Goal: Task Accomplishment & Management: Manage account settings

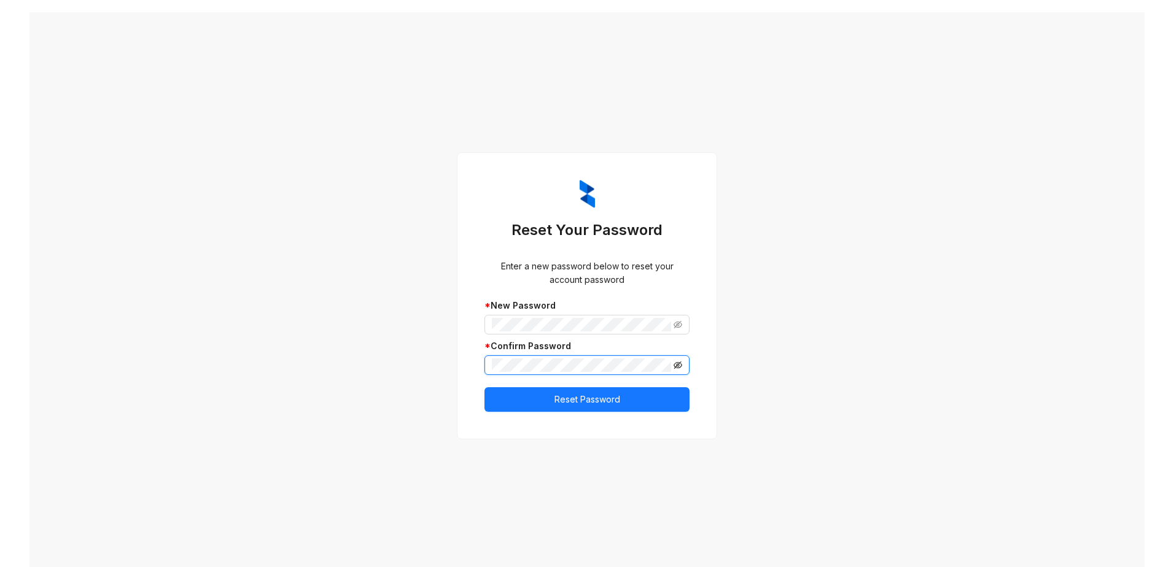
click at [675, 362] on icon "eye-invisible" at bounding box center [678, 365] width 9 height 9
click at [674, 321] on icon "eye-invisible" at bounding box center [678, 325] width 9 height 9
click at [610, 394] on span "Reset Password" at bounding box center [587, 400] width 66 height 14
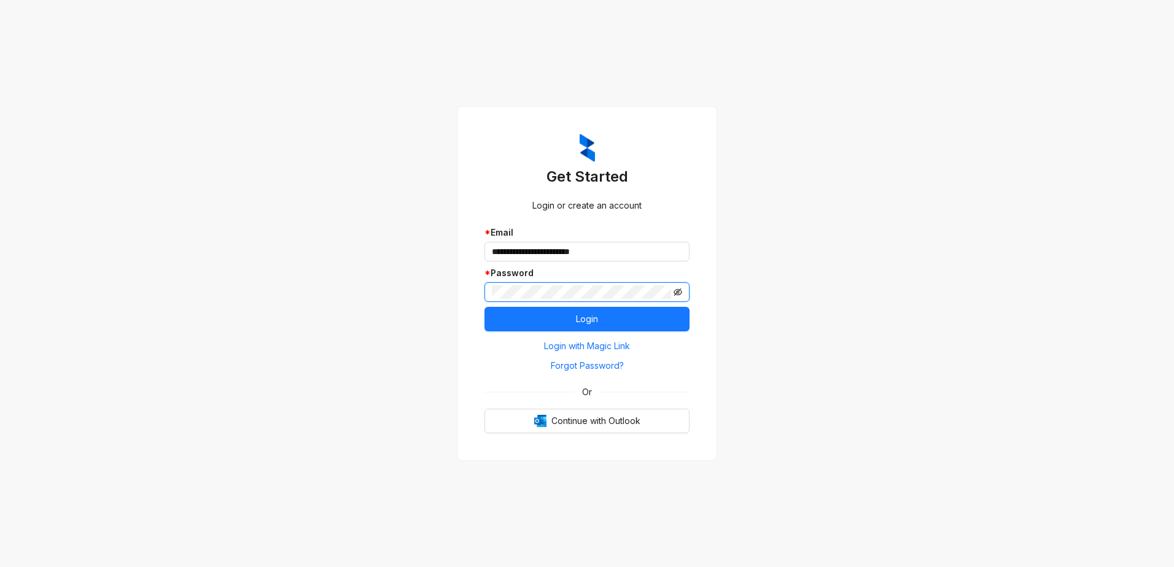
click at [678, 289] on icon "eye-invisible" at bounding box center [678, 292] width 9 height 7
click at [506, 316] on button "Login" at bounding box center [586, 319] width 205 height 25
click at [609, 313] on button "Login" at bounding box center [586, 319] width 205 height 25
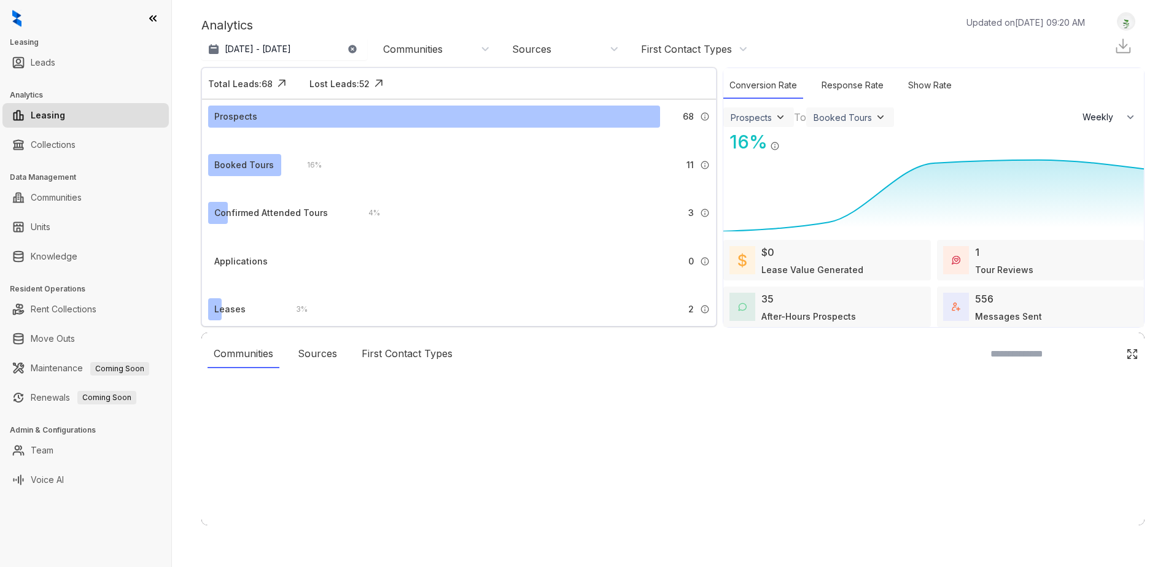
select select "******"
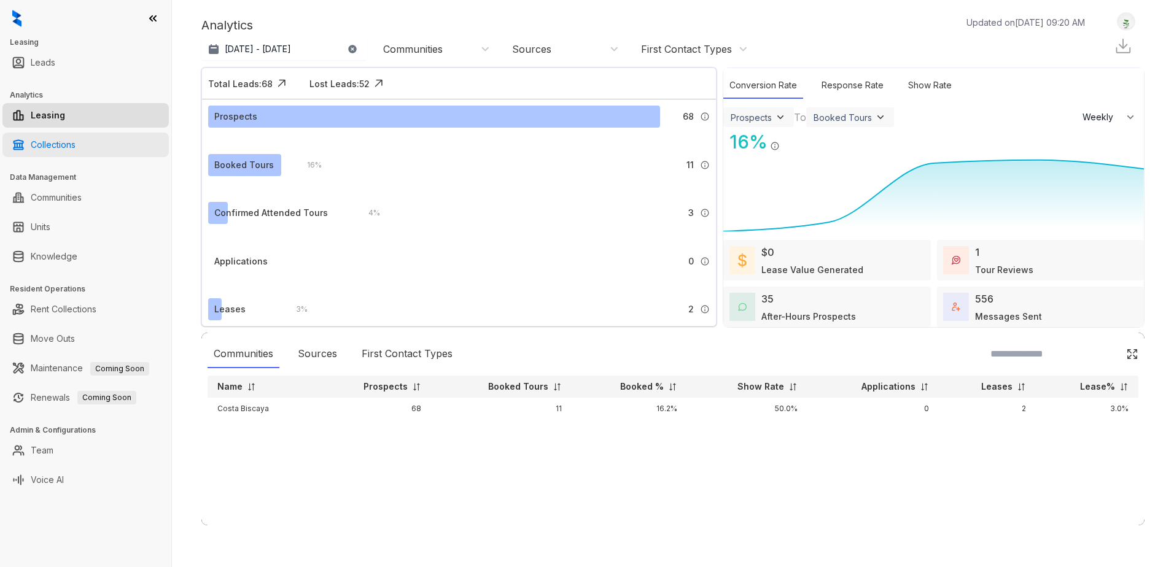
click at [58, 140] on link "Collections" at bounding box center [53, 145] width 45 height 25
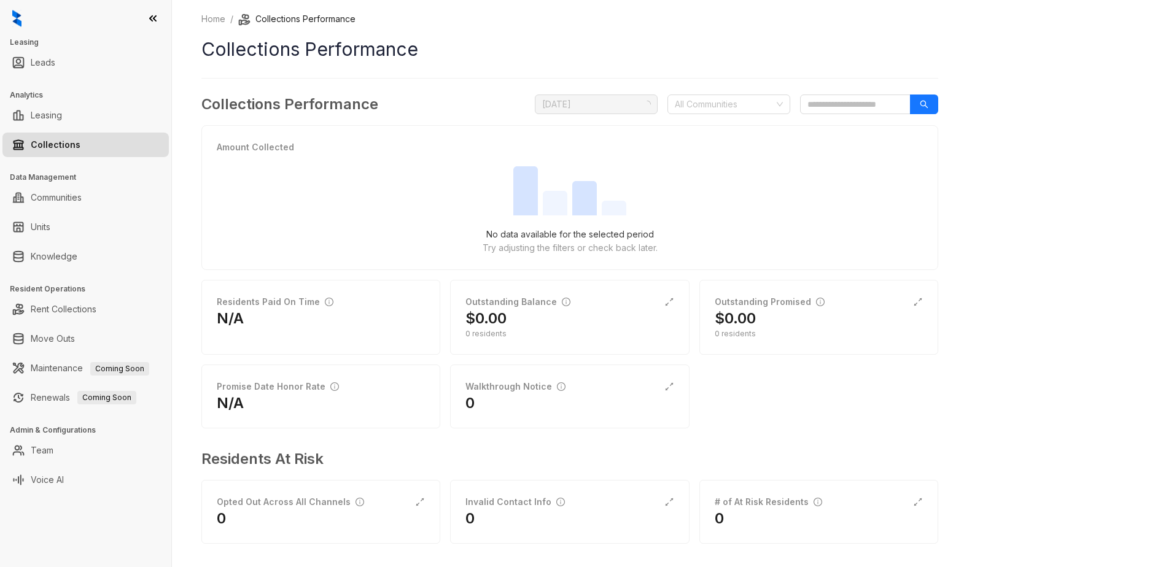
click at [58, 140] on link "Collections" at bounding box center [56, 145] width 50 height 25
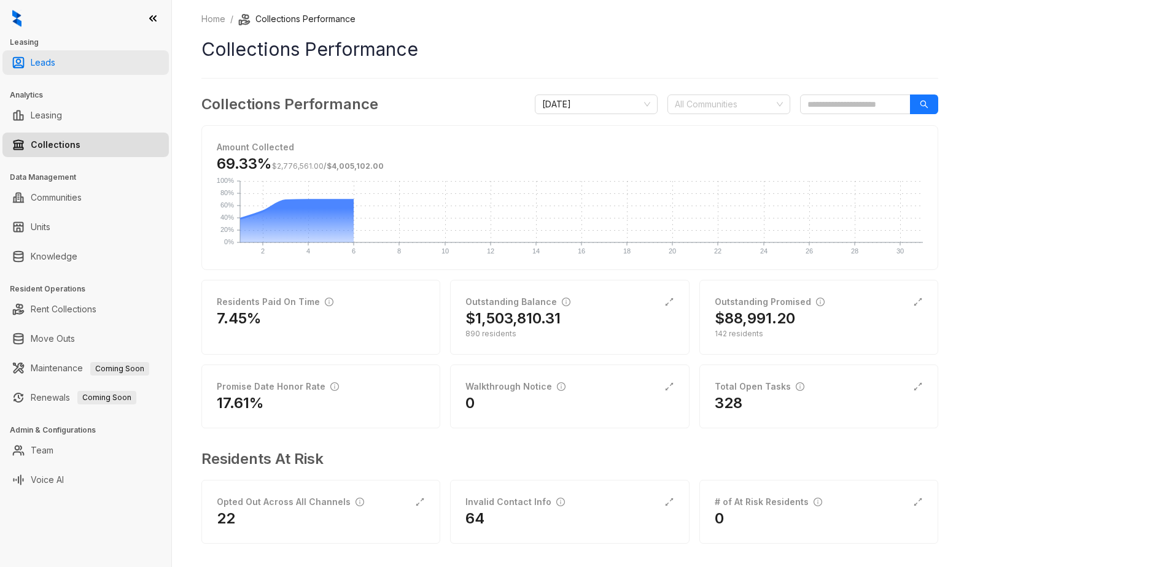
click at [41, 66] on link "Leads" at bounding box center [43, 62] width 25 height 25
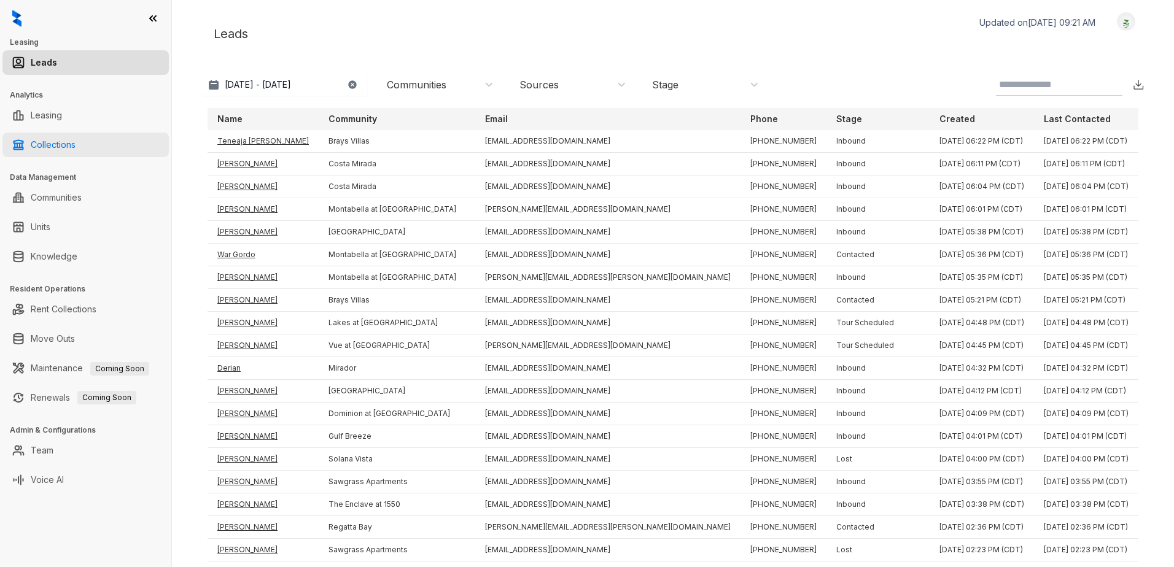
click at [47, 151] on link "Collections" at bounding box center [53, 145] width 45 height 25
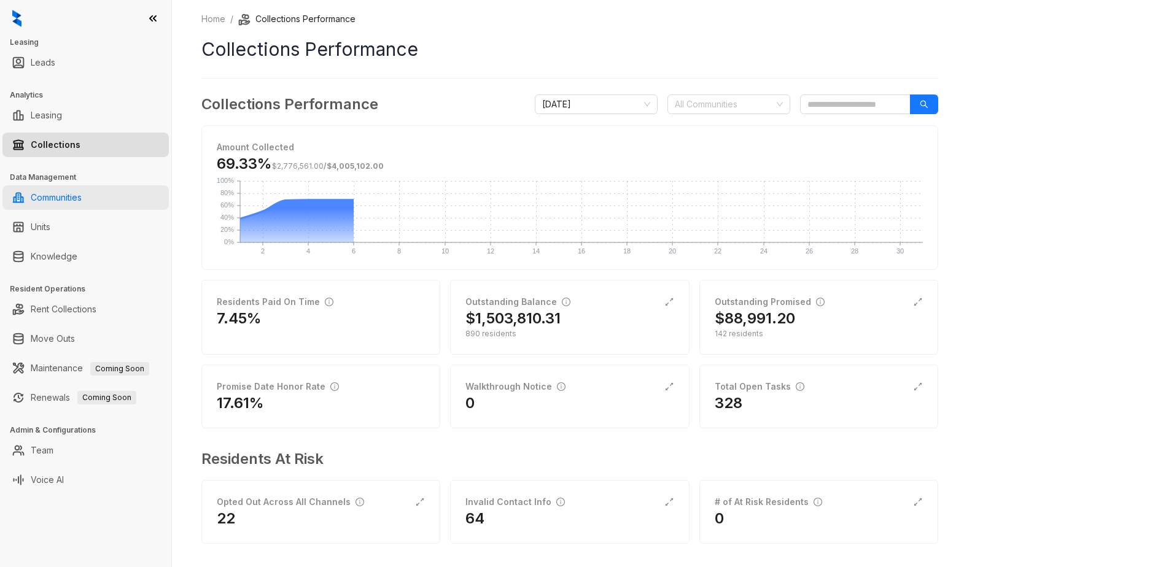
click at [66, 201] on link "Communities" at bounding box center [56, 197] width 51 height 25
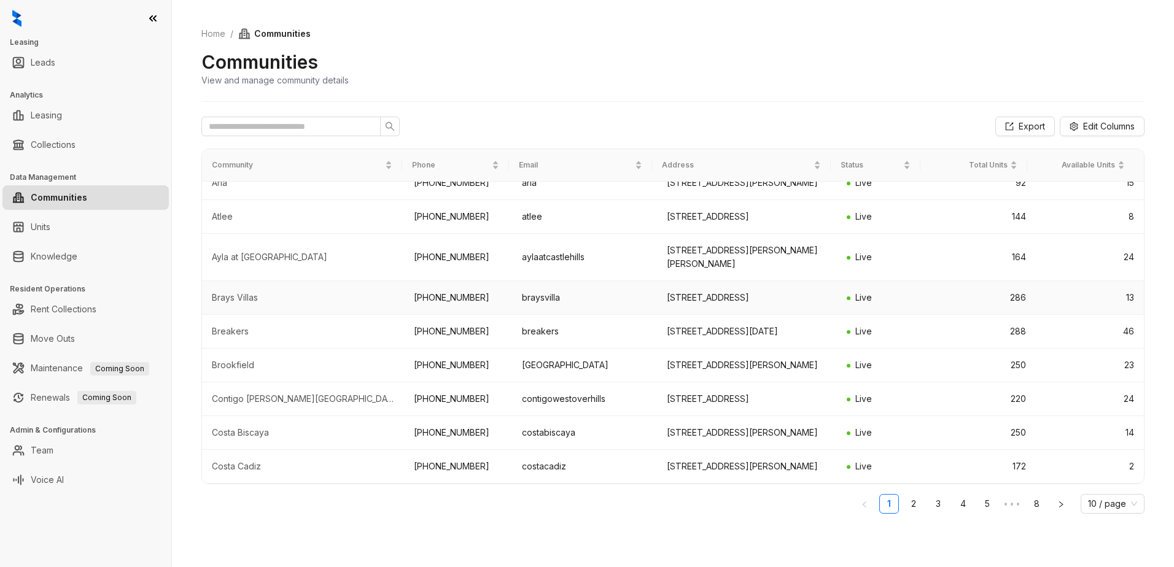
scroll to position [171, 0]
click at [947, 416] on td "250" at bounding box center [981, 433] width 108 height 34
click at [837, 421] on td "Live" at bounding box center [882, 433] width 90 height 34
drag, startPoint x: 804, startPoint y: 414, endPoint x: 686, endPoint y: 414, distance: 118.5
click at [796, 416] on td "[STREET_ADDRESS][PERSON_NAME]" at bounding box center [747, 433] width 181 height 34
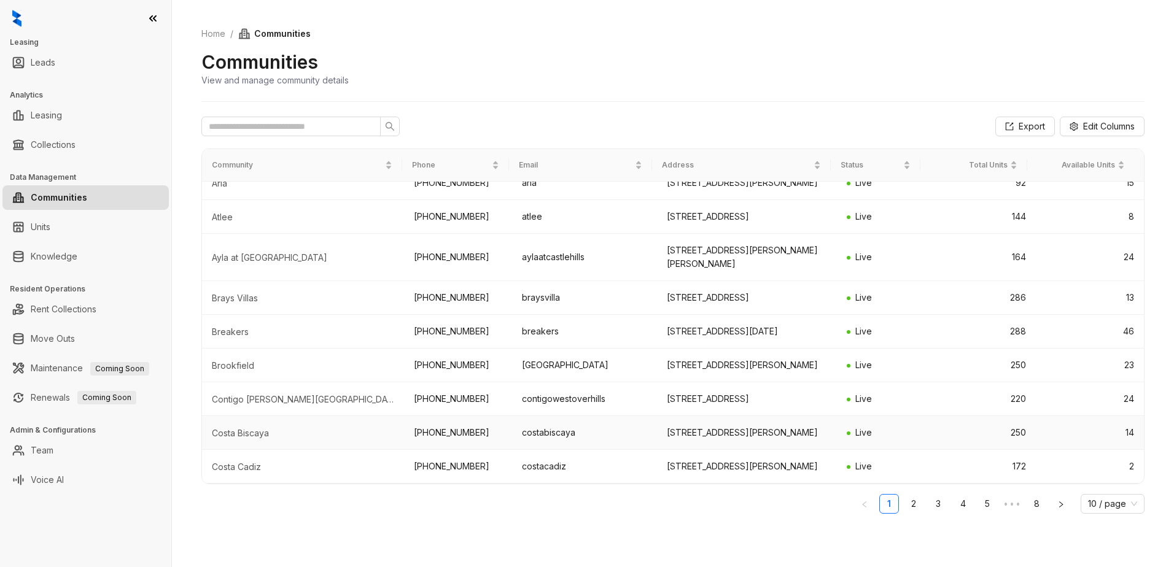
drag, startPoint x: 674, startPoint y: 414, endPoint x: 663, endPoint y: 415, distance: 11.1
click at [666, 416] on td "[STREET_ADDRESS][PERSON_NAME]" at bounding box center [747, 433] width 181 height 34
drag, startPoint x: 663, startPoint y: 415, endPoint x: 332, endPoint y: 415, distance: 331.0
click at [332, 427] on div "Costa Biscaya" at bounding box center [303, 433] width 182 height 12
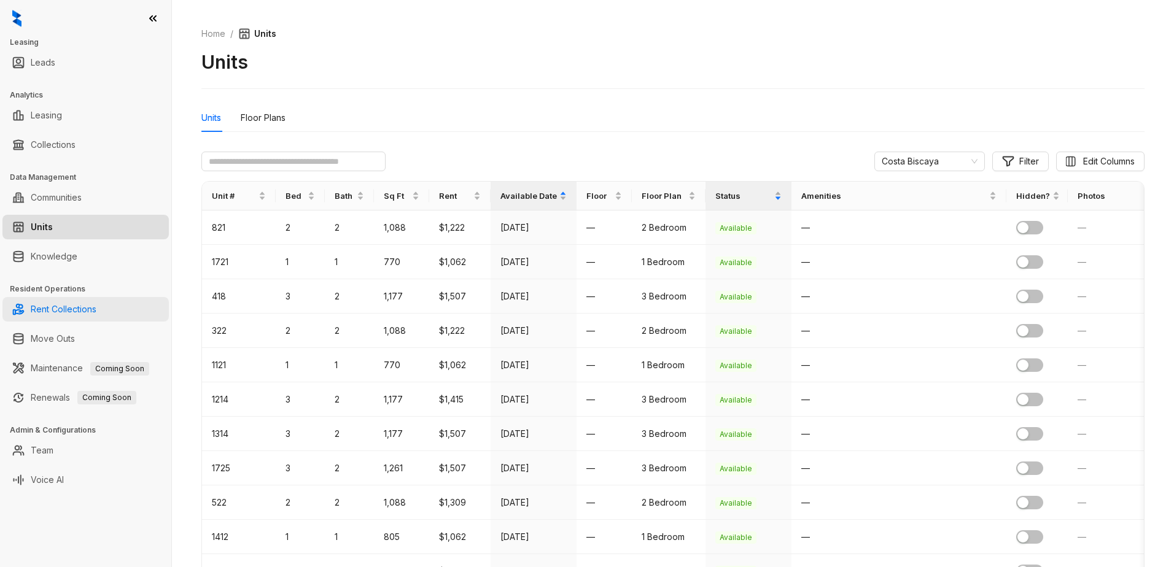
click at [62, 301] on link "Rent Collections" at bounding box center [64, 309] width 66 height 25
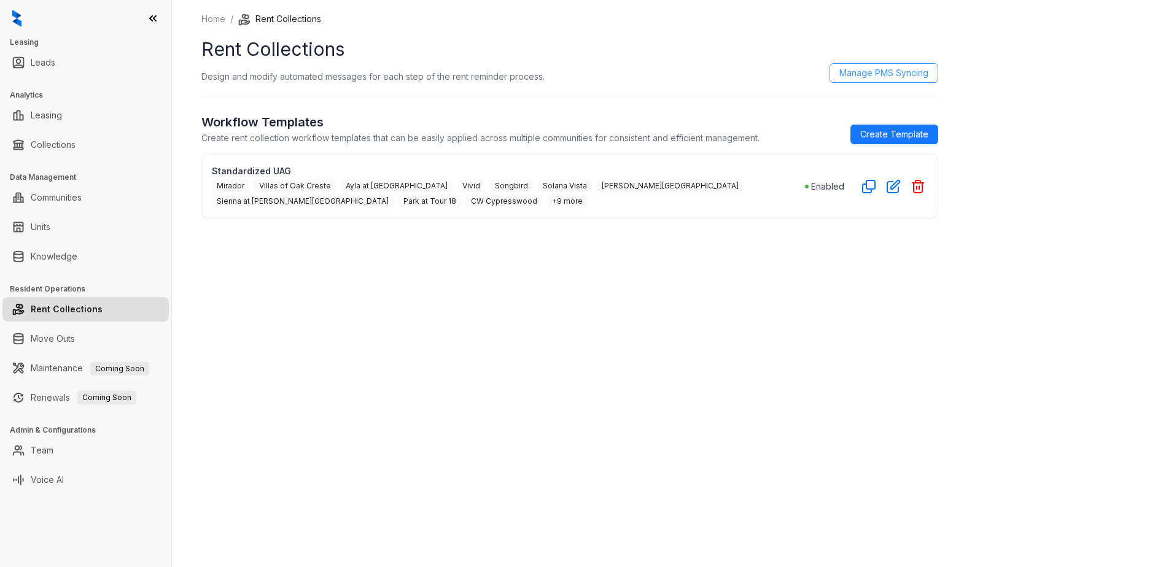
click at [883, 74] on span "Manage PMS Syncing" at bounding box center [883, 73] width 89 height 14
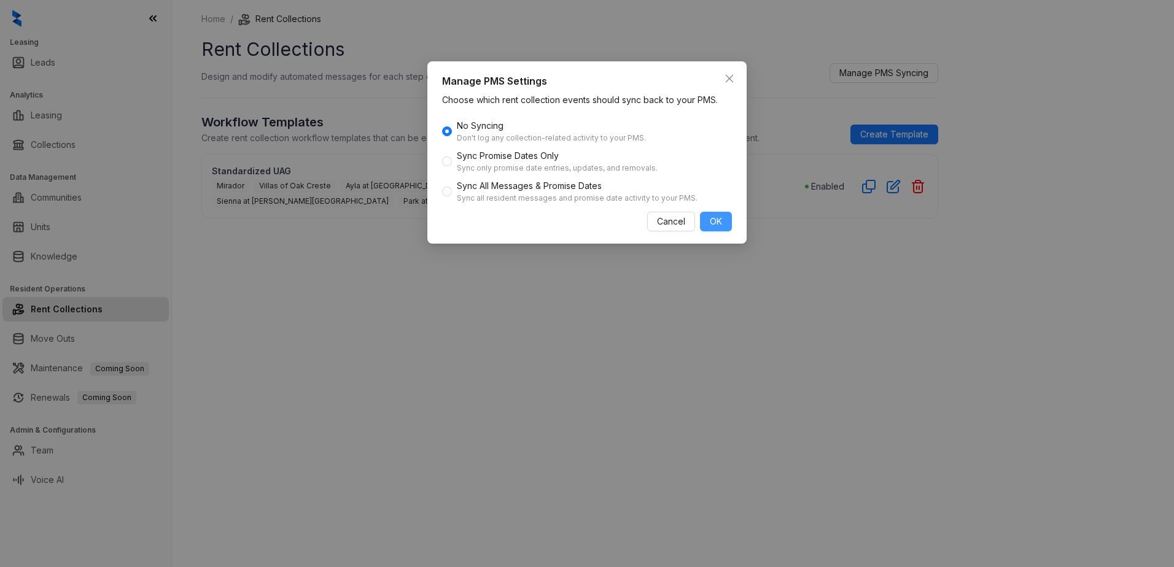
click at [722, 220] on button "OK" at bounding box center [716, 222] width 32 height 20
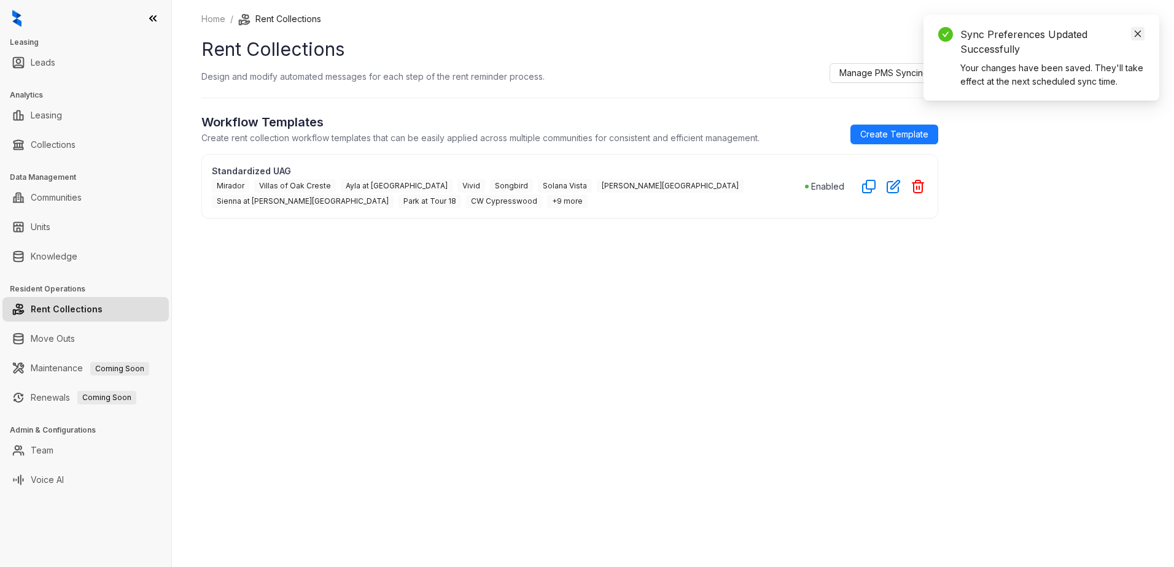
click at [1137, 32] on icon "close" at bounding box center [1137, 33] width 9 height 9
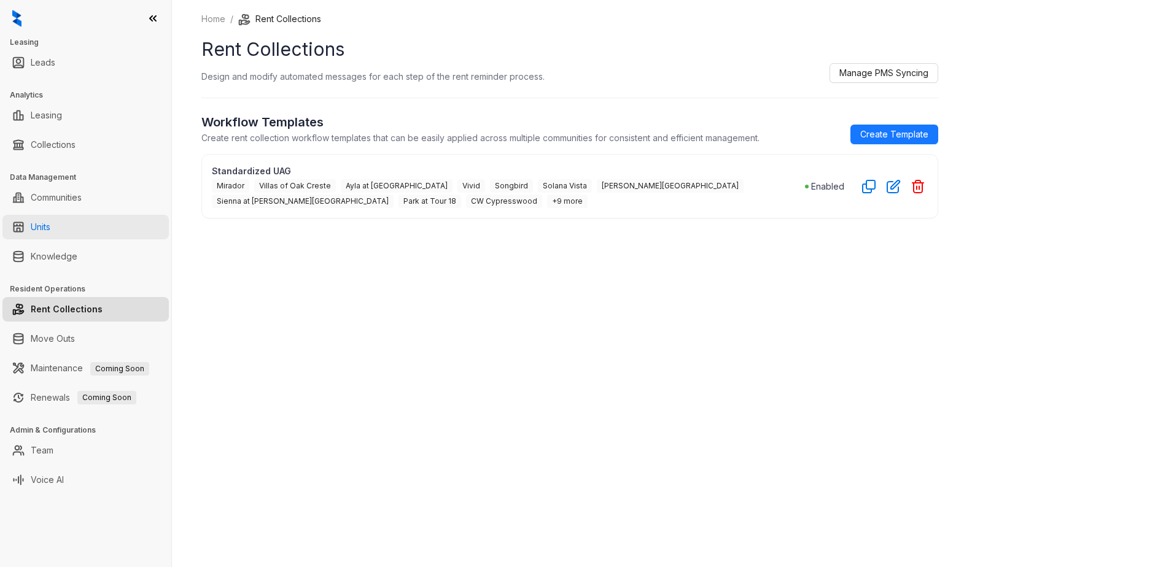
click at [47, 222] on link "Units" at bounding box center [41, 227] width 20 height 25
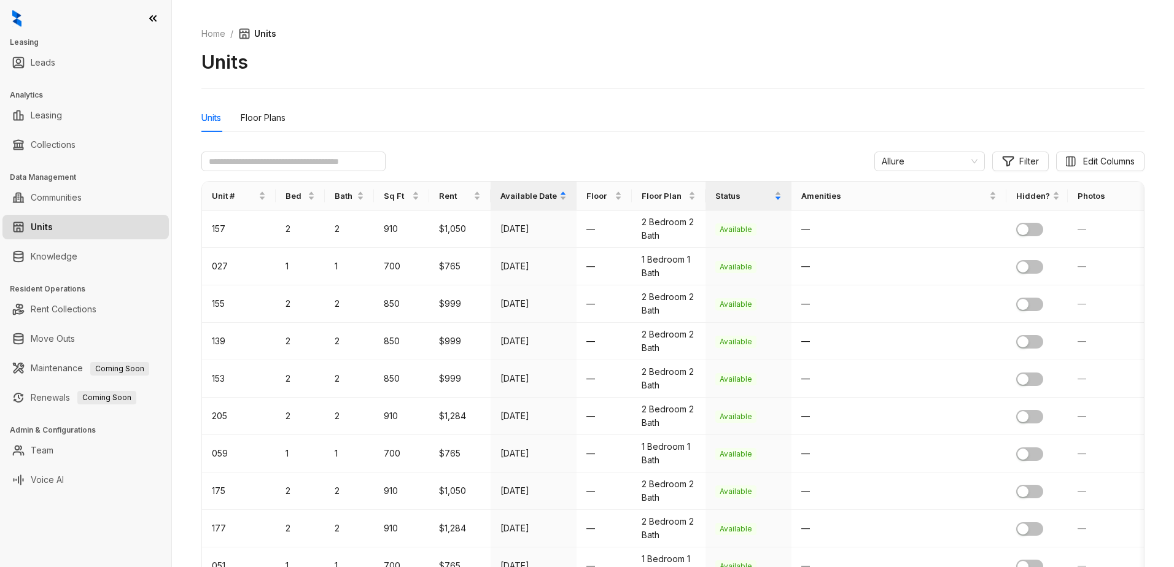
click at [158, 14] on icon at bounding box center [153, 18] width 12 height 12
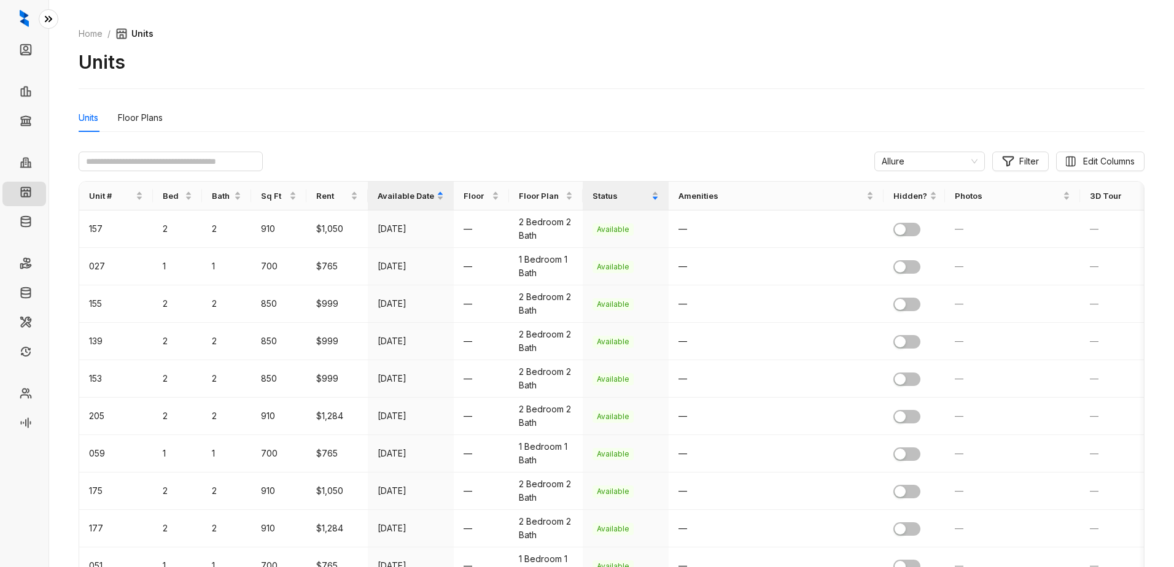
click at [44, 17] on icon at bounding box center [48, 19] width 12 height 12
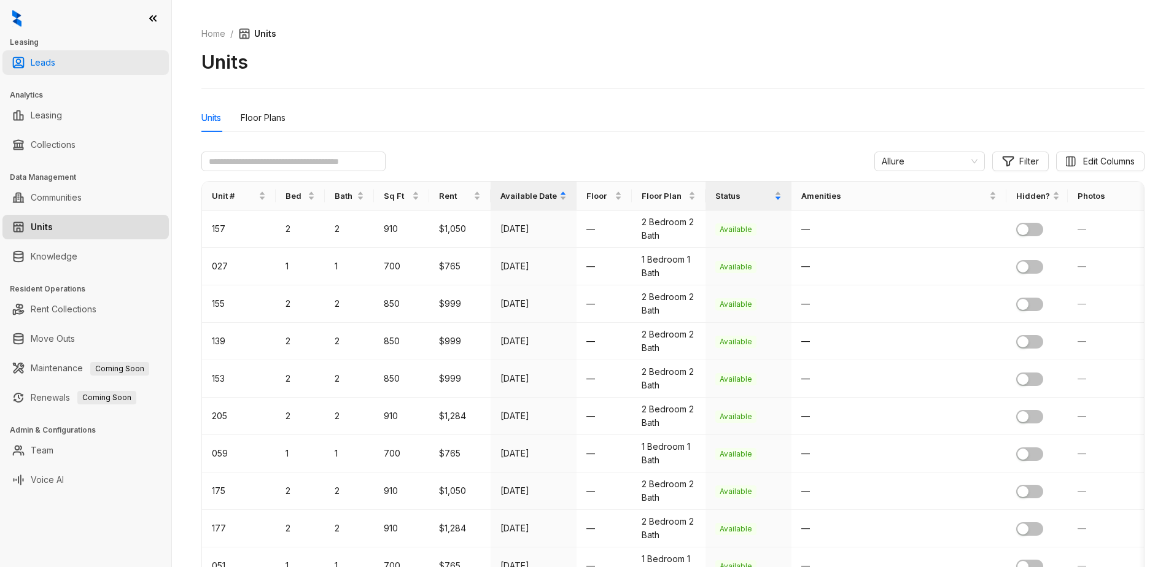
click at [48, 60] on link "Leads" at bounding box center [43, 62] width 25 height 25
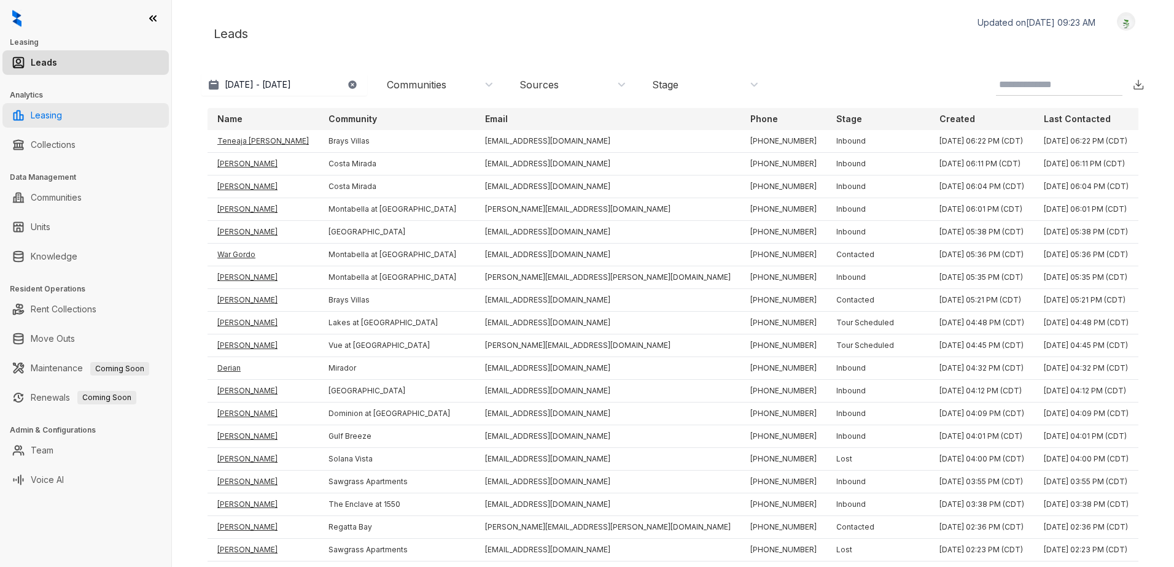
click at [49, 118] on link "Leasing" at bounding box center [46, 115] width 31 height 25
select select "******"
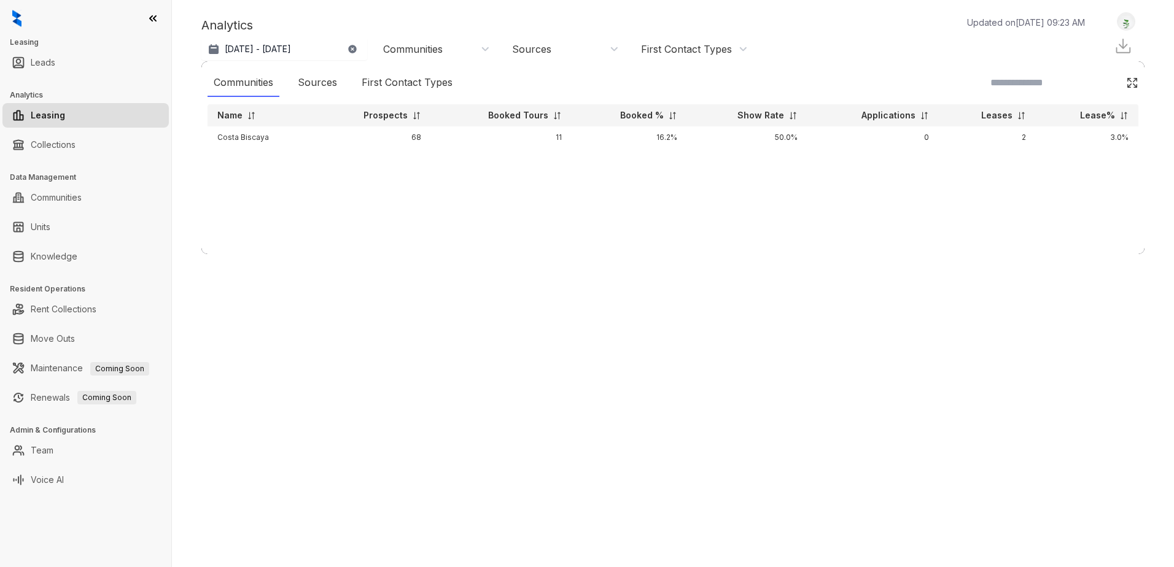
click at [487, 46] on div "Communities" at bounding box center [436, 49] width 107 height 14
click at [408, 82] on input at bounding box center [434, 82] width 97 height 11
type input "*****"
click at [392, 122] on button "Filter" at bounding box center [396, 125] width 34 height 20
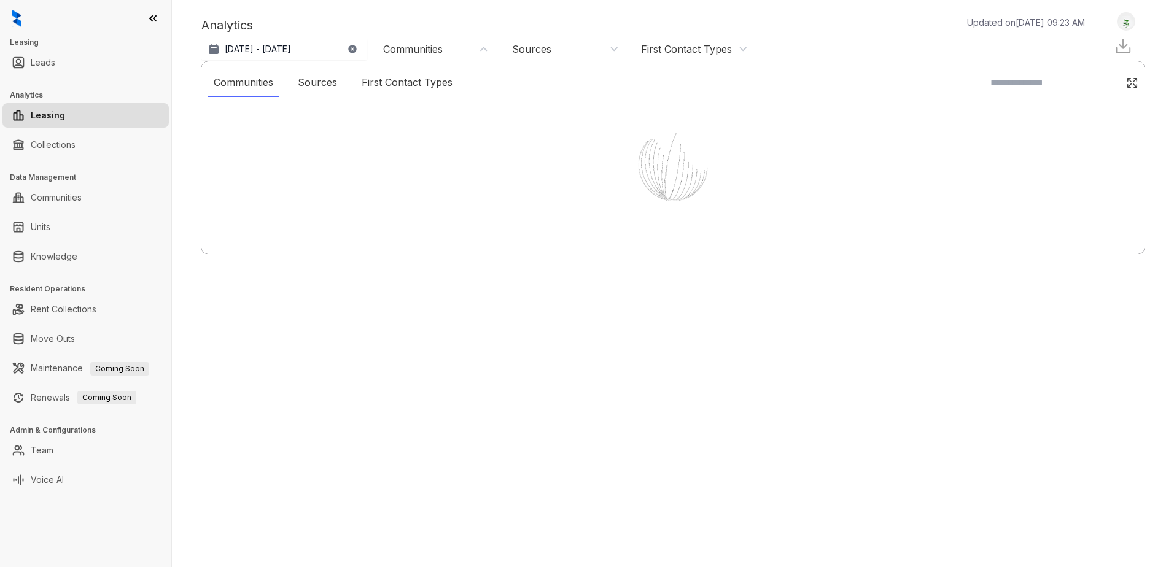
select select "******"
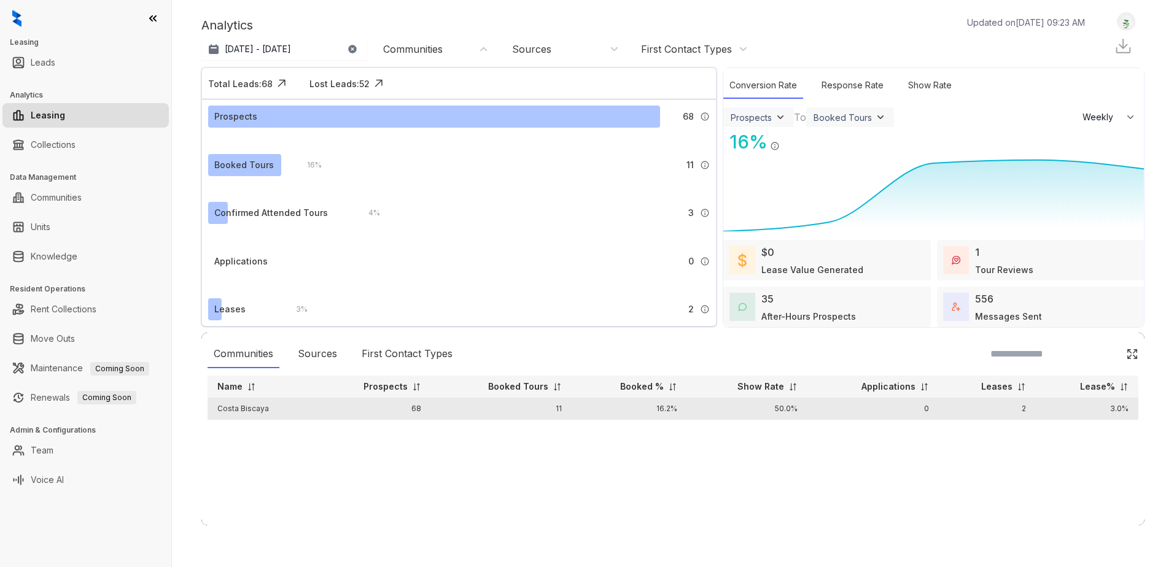
click at [255, 414] on td "Costa Biscaya" at bounding box center [261, 409] width 107 height 22
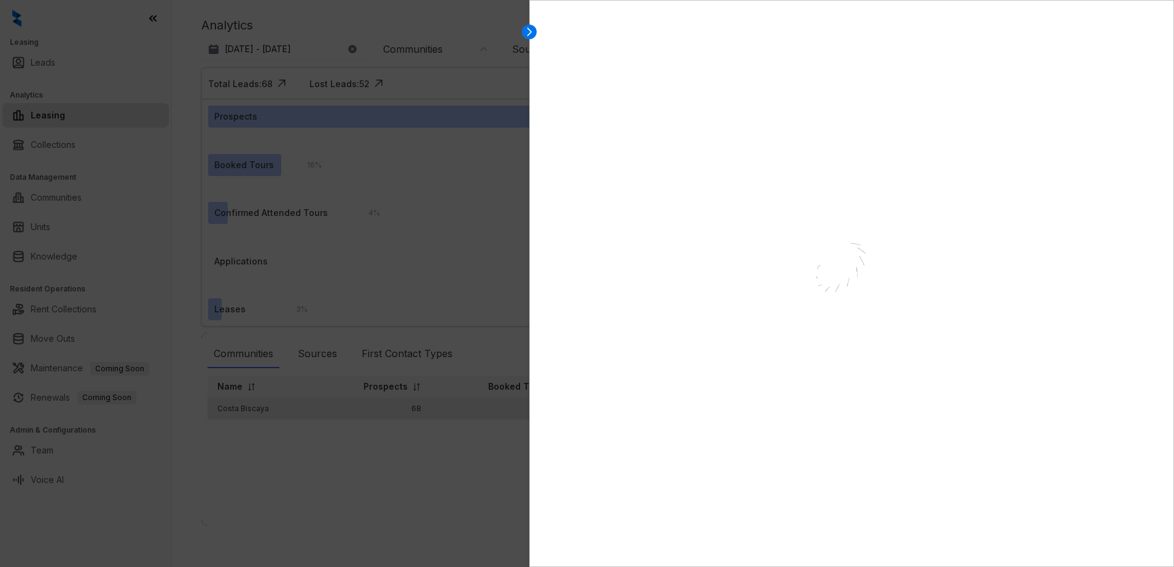
select select "******"
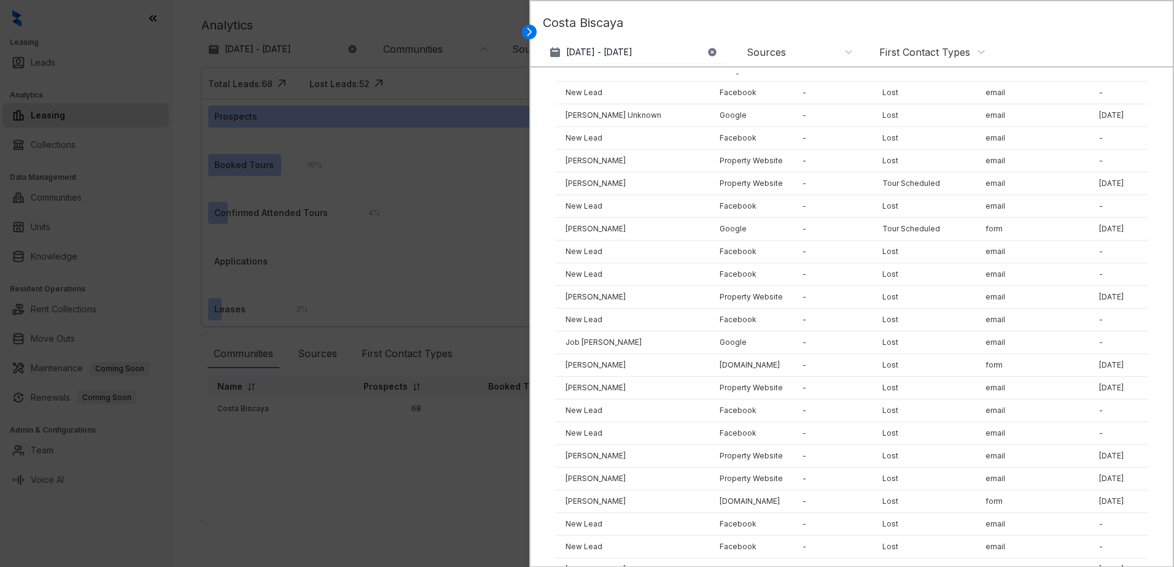
scroll to position [1312, 0]
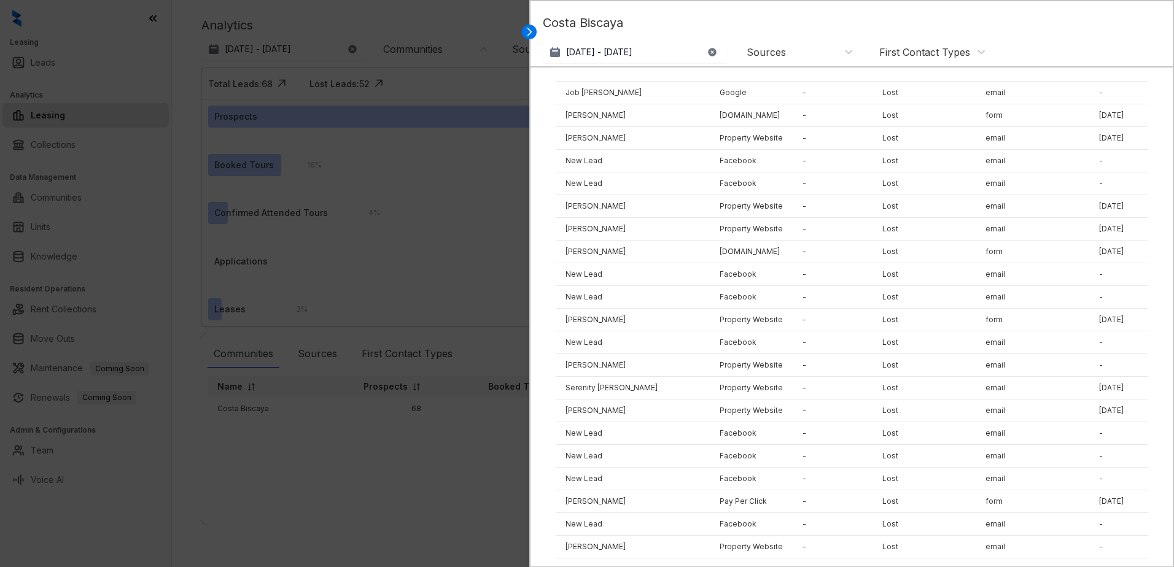
click at [434, 448] on div at bounding box center [587, 283] width 1174 height 567
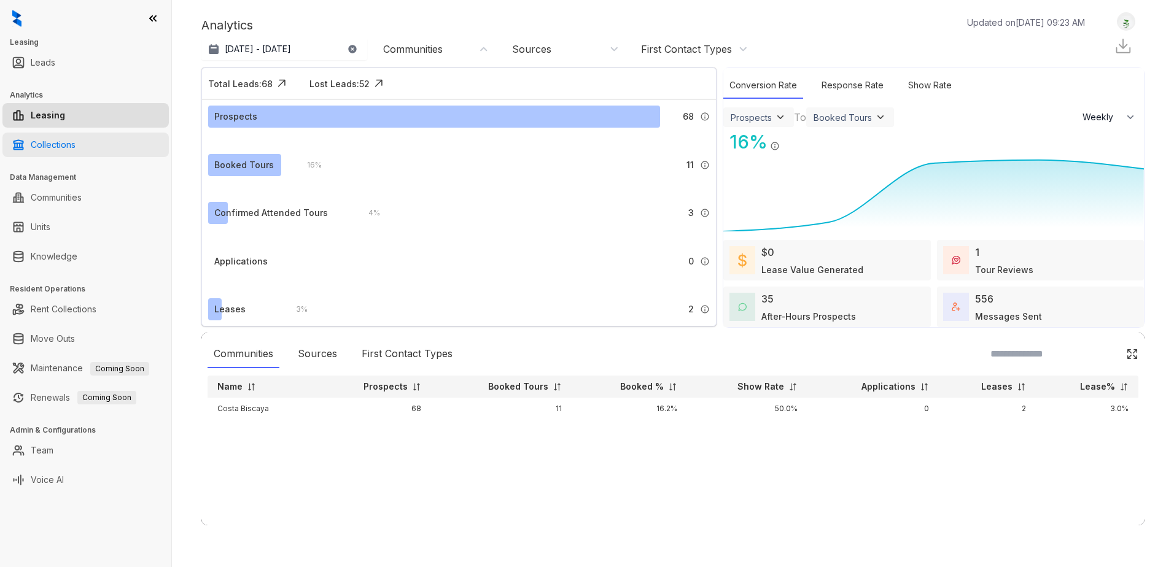
click at [55, 142] on link "Collections" at bounding box center [53, 145] width 45 height 25
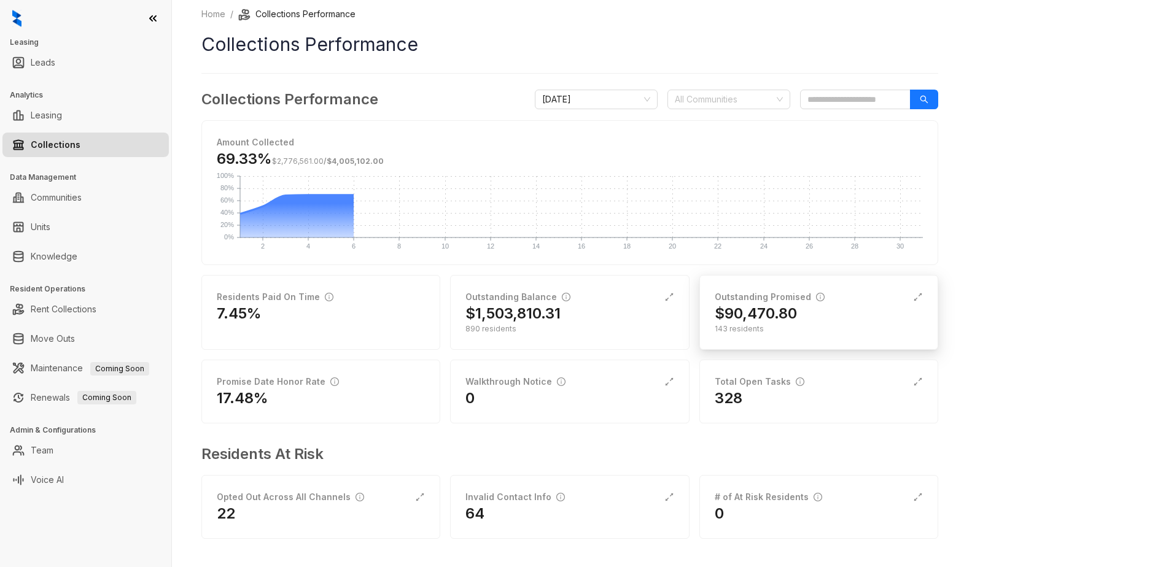
scroll to position [6, 0]
click at [753, 314] on h2 "$90,470.80" at bounding box center [756, 313] width 82 height 20
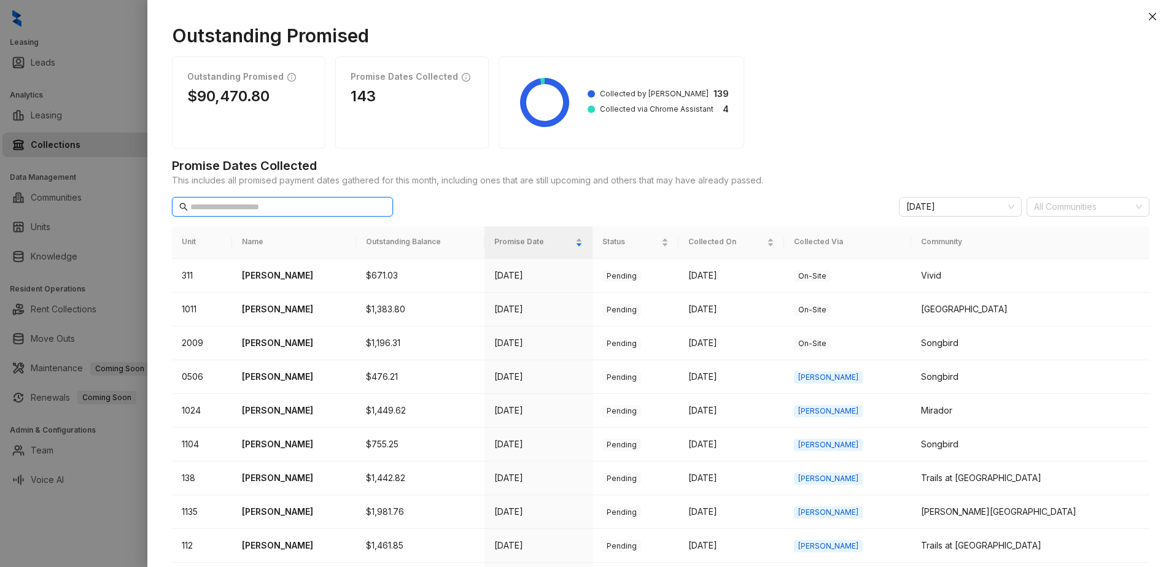
click at [274, 203] on input "text" at bounding box center [282, 207] width 185 height 14
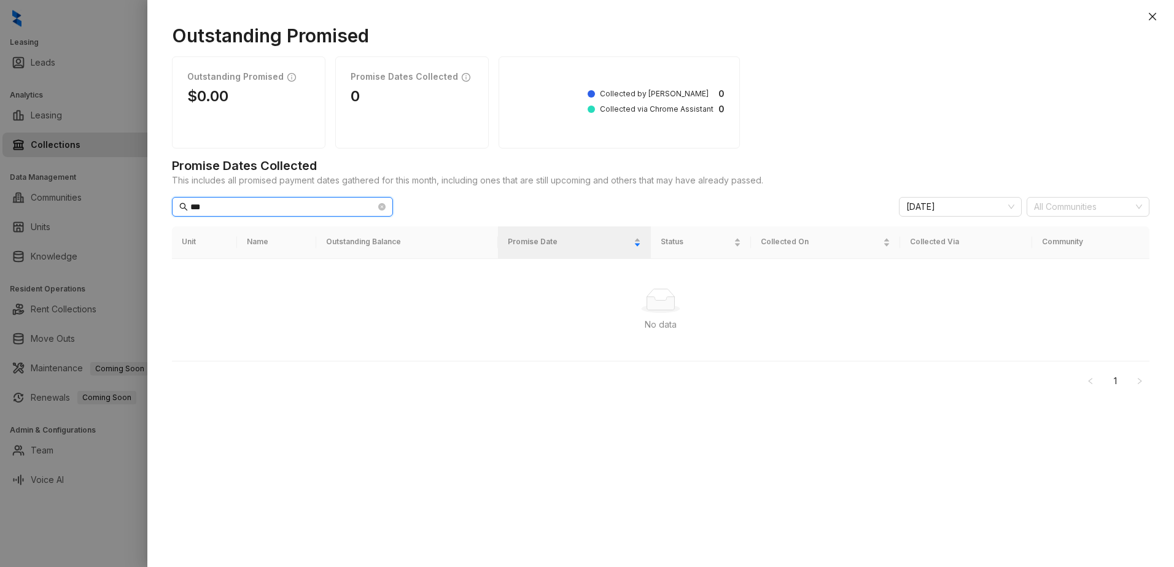
click at [251, 203] on input "***" at bounding box center [282, 207] width 185 height 14
click at [98, 212] on div "Outstanding Promised Outstanding Promised $0.00 Promise Dates Collected 0 Colle…" at bounding box center [587, 283] width 1174 height 567
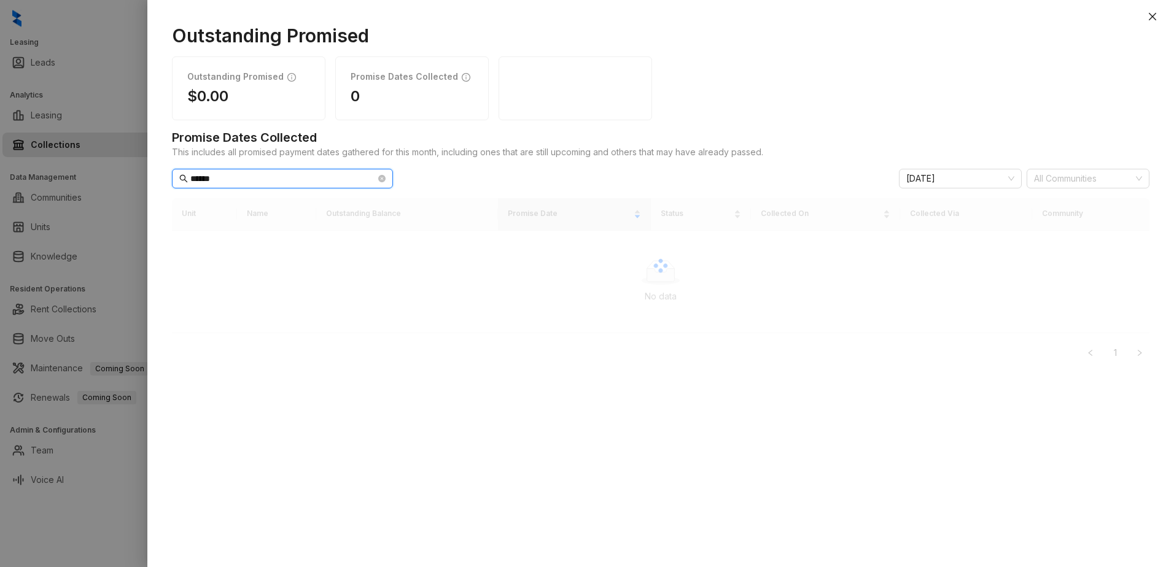
type input "******"
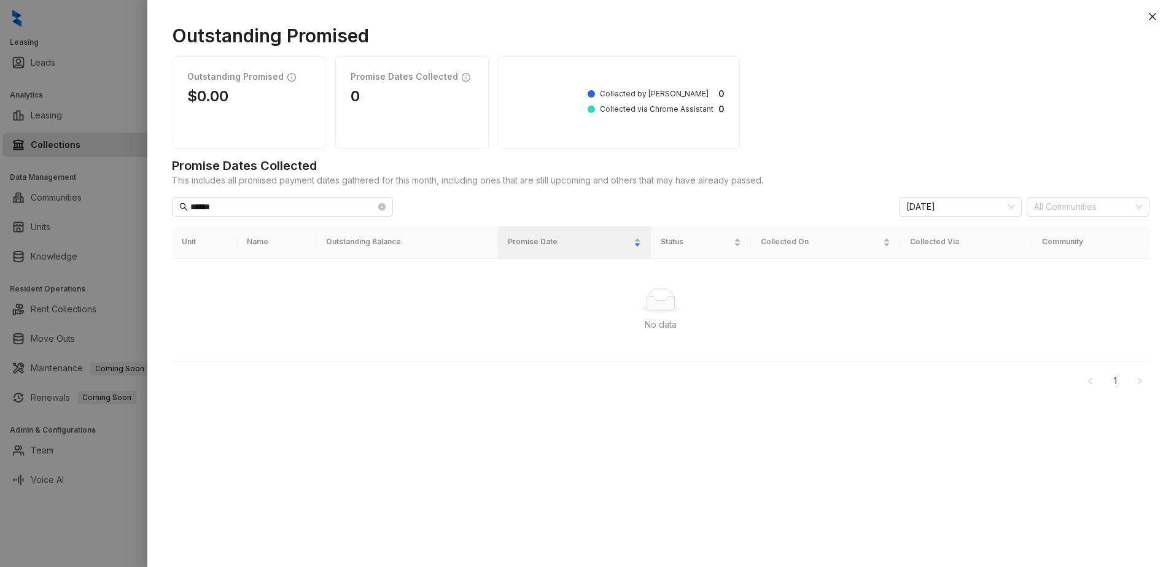
click at [462, 207] on div "****** [DATE] All Communities" at bounding box center [661, 207] width 978 height 20
click at [381, 207] on icon "close-circle" at bounding box center [381, 206] width 7 height 7
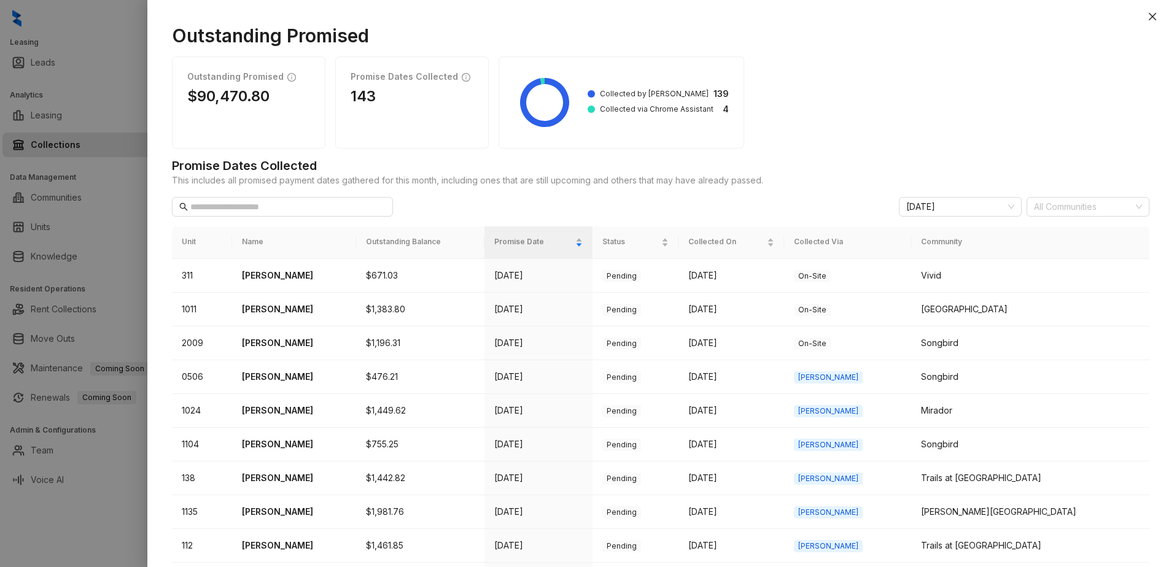
click at [989, 241] on th "Community" at bounding box center [1030, 243] width 238 height 33
click at [1003, 239] on th "Community" at bounding box center [1030, 243] width 238 height 33
click at [1153, 14] on icon "close" at bounding box center [1153, 17] width 10 height 10
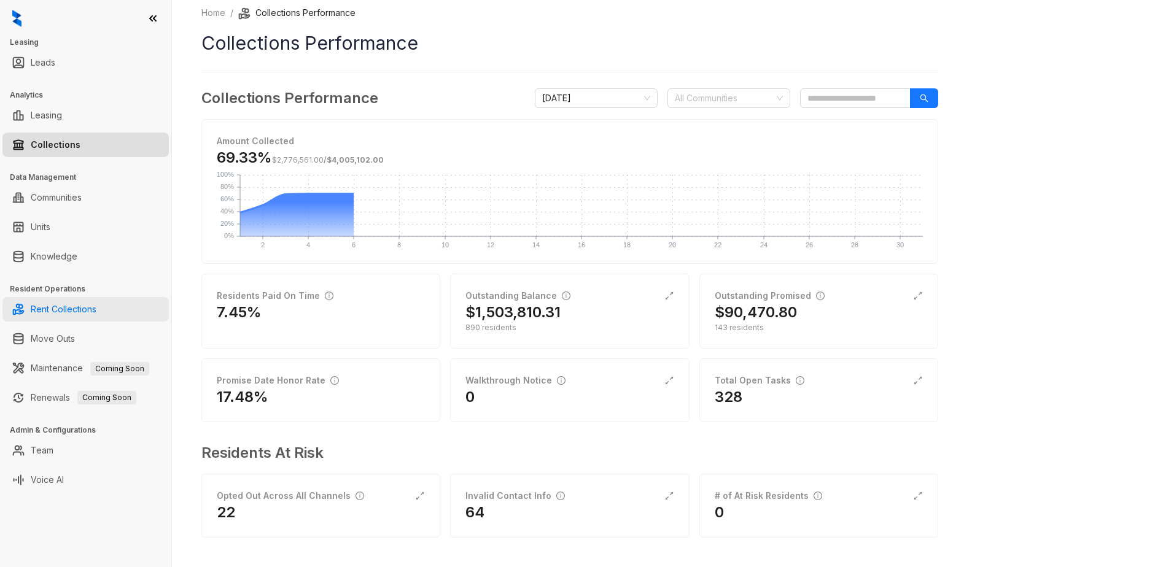
click at [70, 310] on link "Rent Collections" at bounding box center [64, 309] width 66 height 25
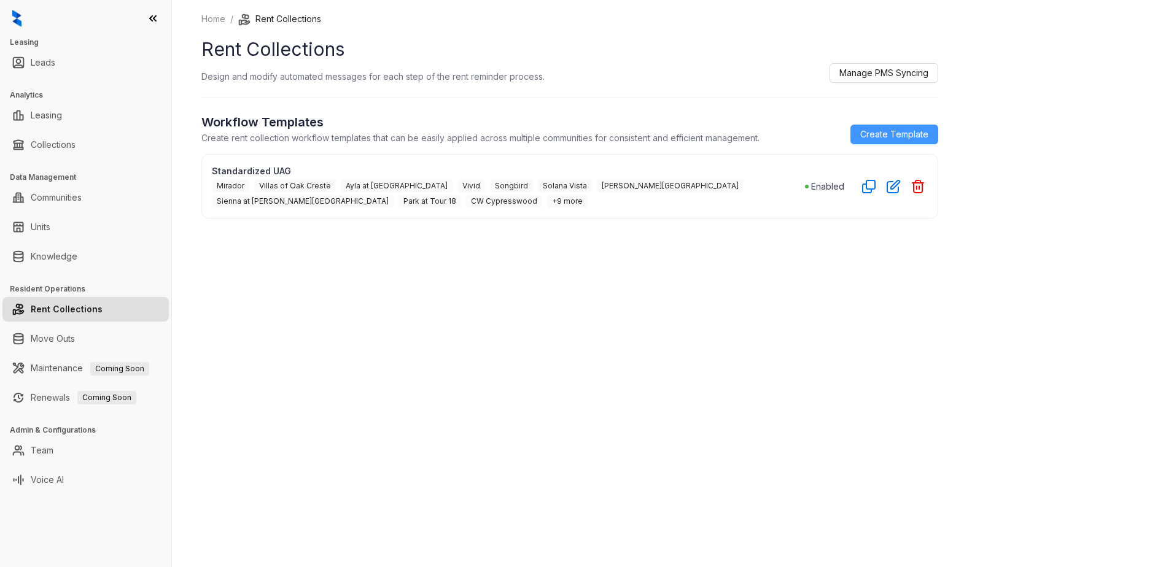
click at [891, 136] on span "Create Template" at bounding box center [894, 135] width 68 height 14
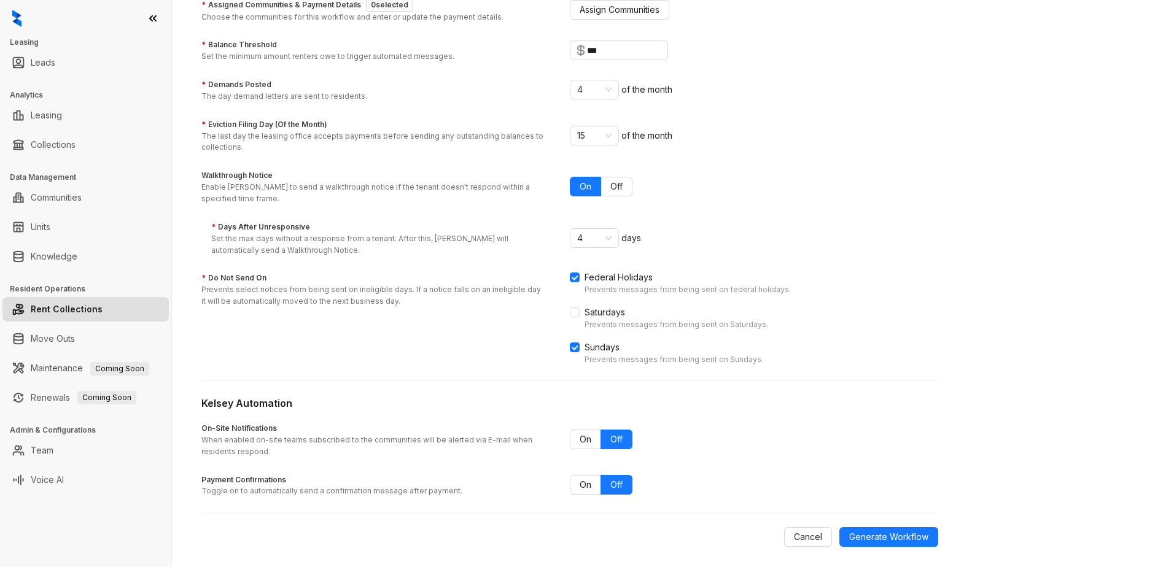
scroll to position [240, 0]
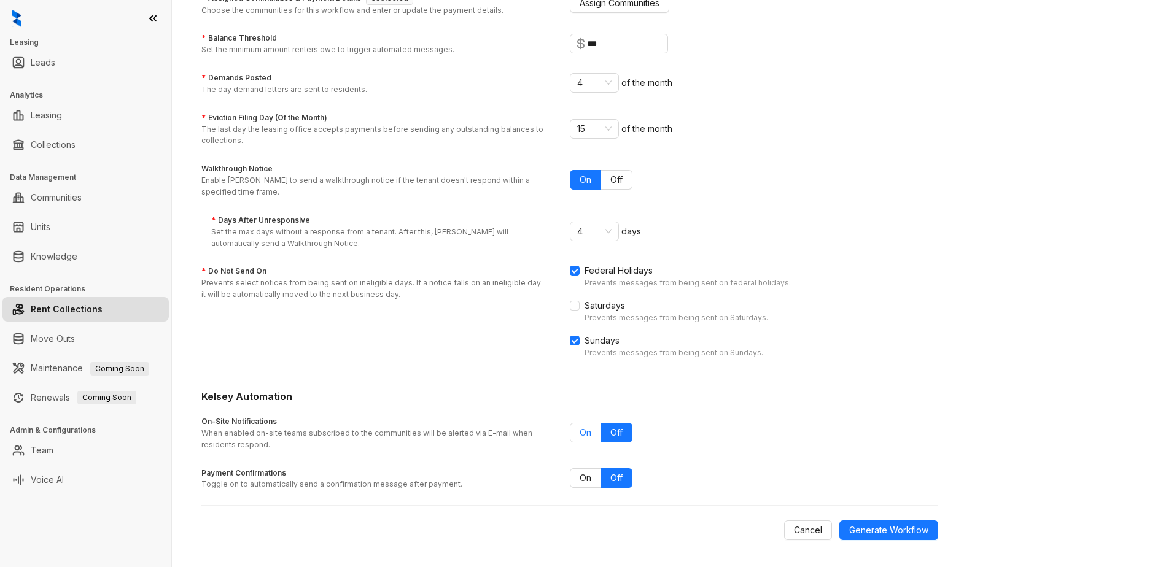
click at [589, 429] on span "On" at bounding box center [586, 432] width 12 height 10
click at [615, 433] on span "Off" at bounding box center [616, 432] width 12 height 10
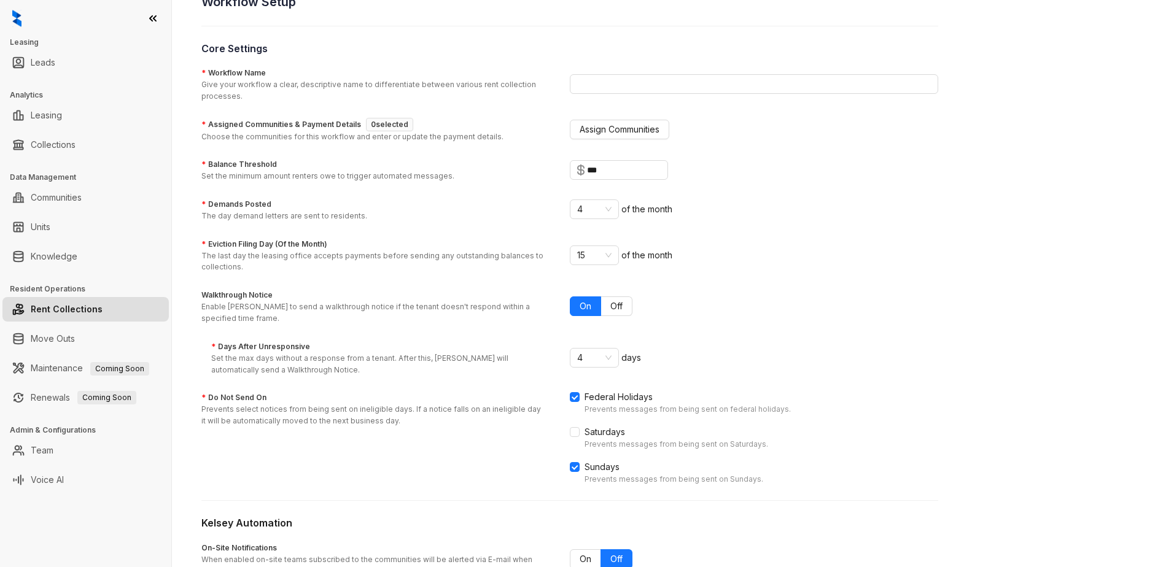
scroll to position [0, 0]
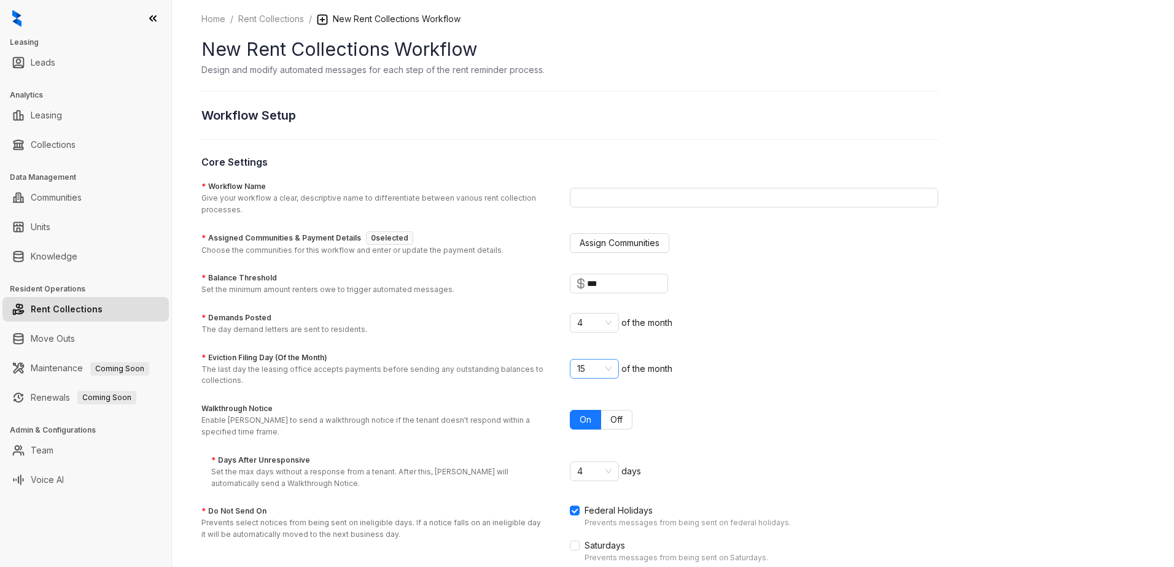
click at [601, 370] on span "15" at bounding box center [594, 369] width 34 height 18
click at [591, 532] on div "28" at bounding box center [594, 531] width 29 height 14
click at [769, 376] on div "28 28 of the month" at bounding box center [754, 369] width 368 height 20
click at [611, 470] on span "4" at bounding box center [594, 471] width 34 height 18
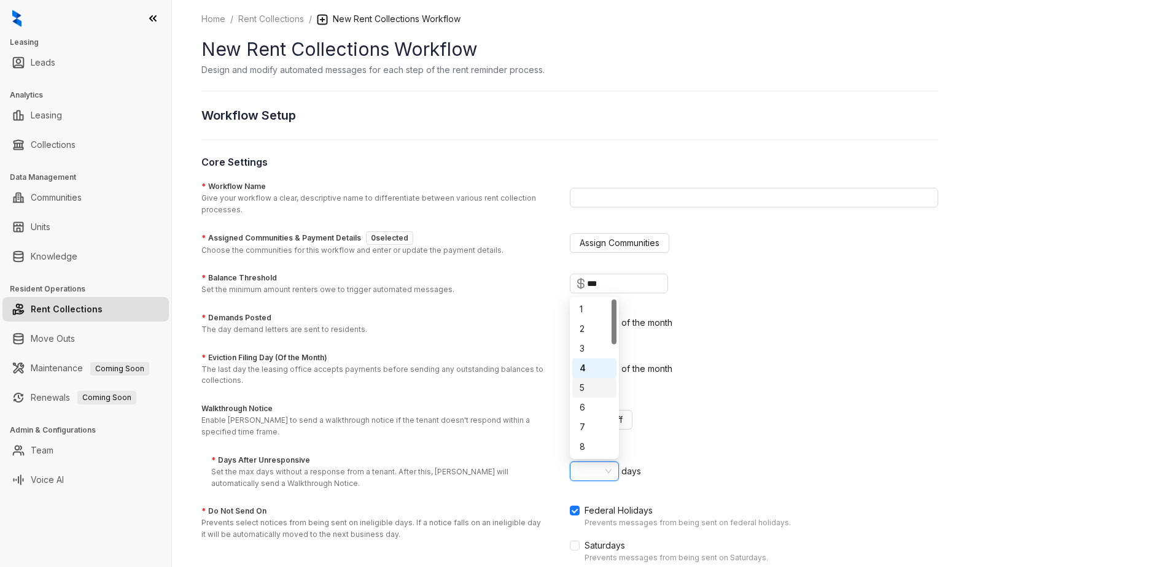
click at [589, 387] on div "5" at bounding box center [594, 388] width 29 height 14
click at [733, 424] on div "On Off" at bounding box center [754, 420] width 368 height 20
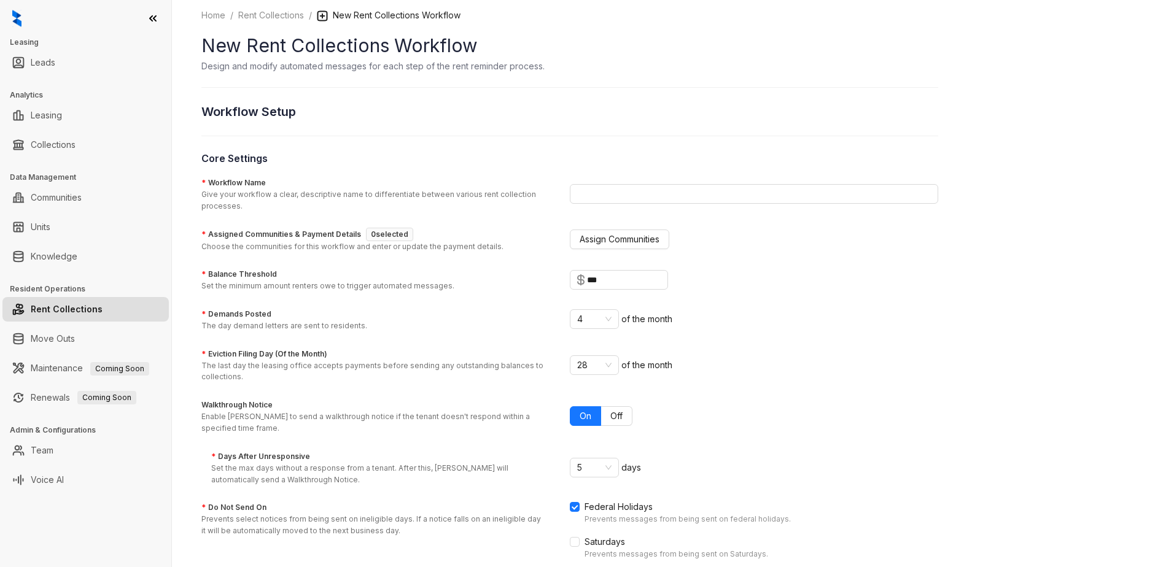
scroll to position [0, 0]
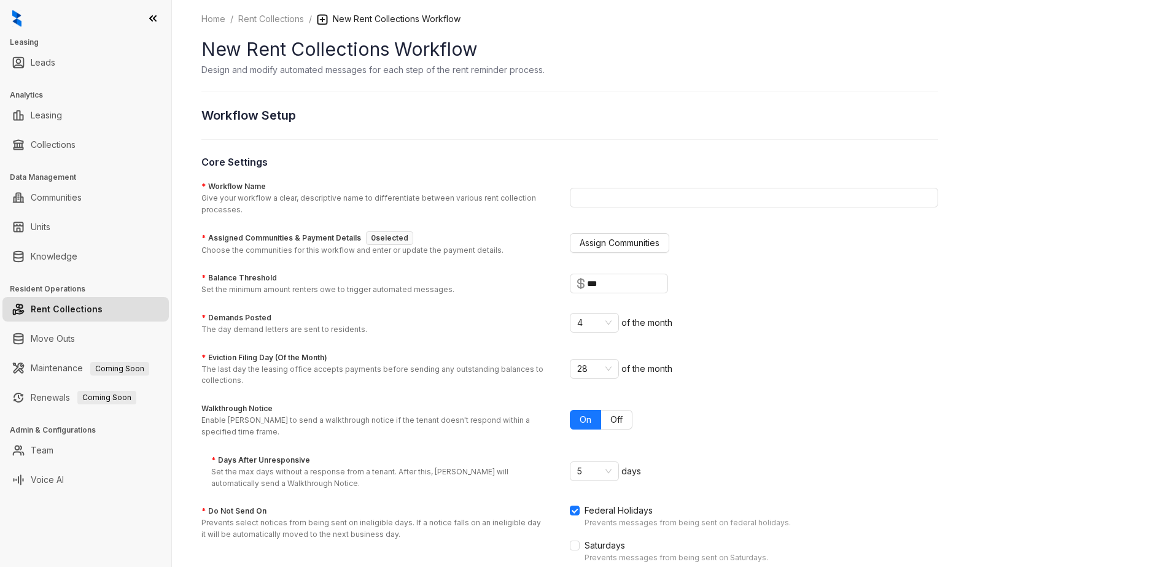
click at [51, 321] on link "Rent Collections" at bounding box center [67, 309] width 72 height 25
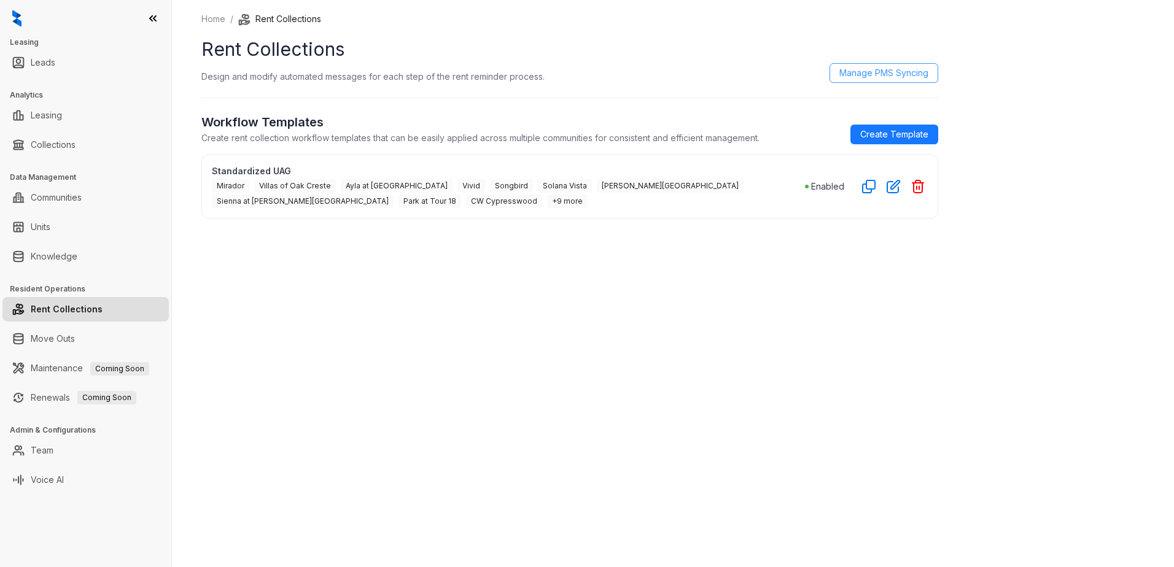
click at [880, 68] on span "Manage PMS Syncing" at bounding box center [883, 73] width 89 height 14
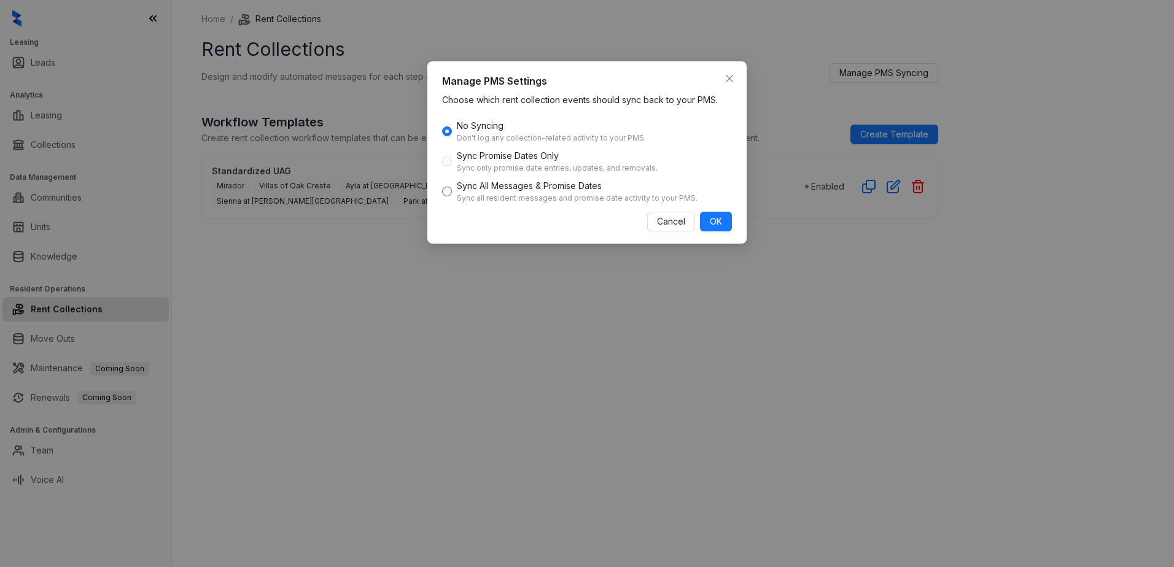
click at [486, 189] on span "Sync All Messages & Promise Dates Sync all resident messages and promise date a…" at bounding box center [577, 191] width 251 height 25
click at [713, 220] on span "OK" at bounding box center [716, 222] width 12 height 14
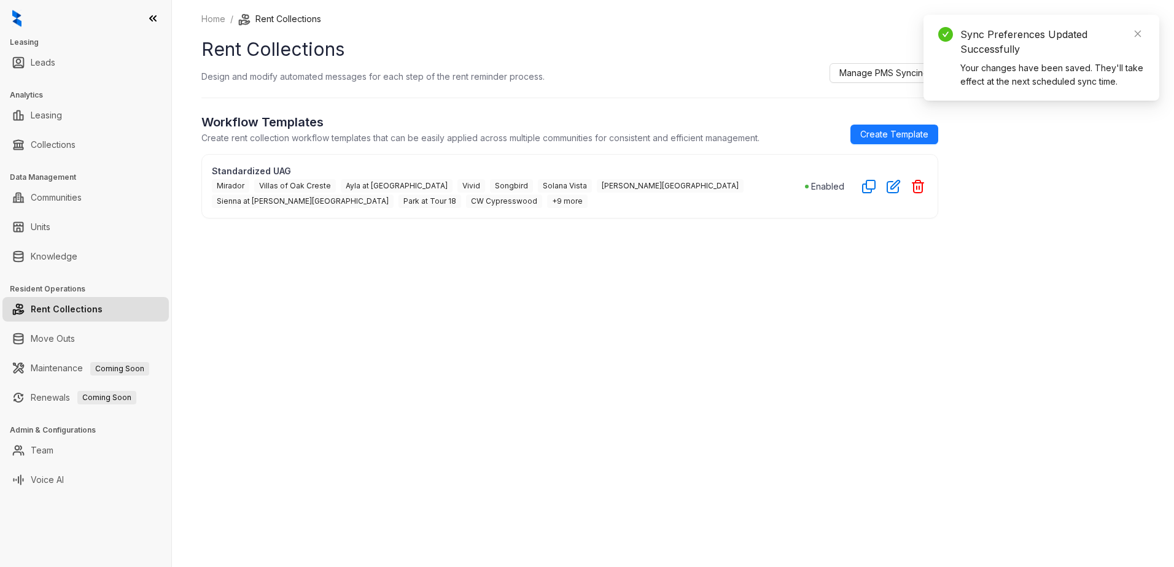
drag, startPoint x: 1135, startPoint y: 36, endPoint x: 1108, endPoint y: 29, distance: 28.3
click at [1135, 36] on icon "close" at bounding box center [1137, 33] width 9 height 9
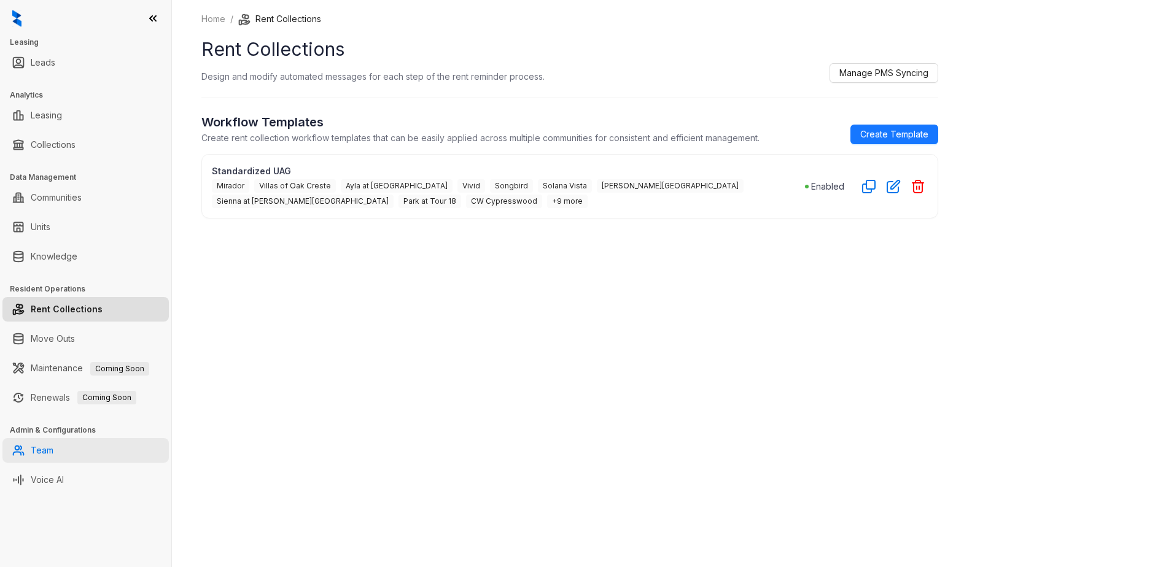
click at [44, 453] on link "Team" at bounding box center [42, 450] width 23 height 25
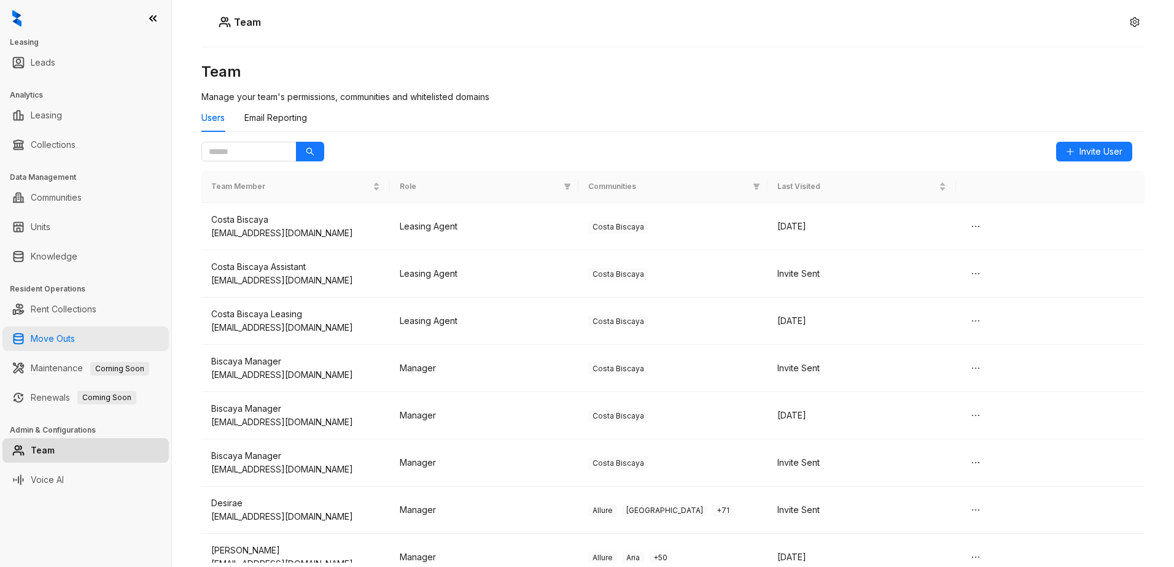
click at [50, 341] on link "Move Outs" at bounding box center [53, 339] width 44 height 25
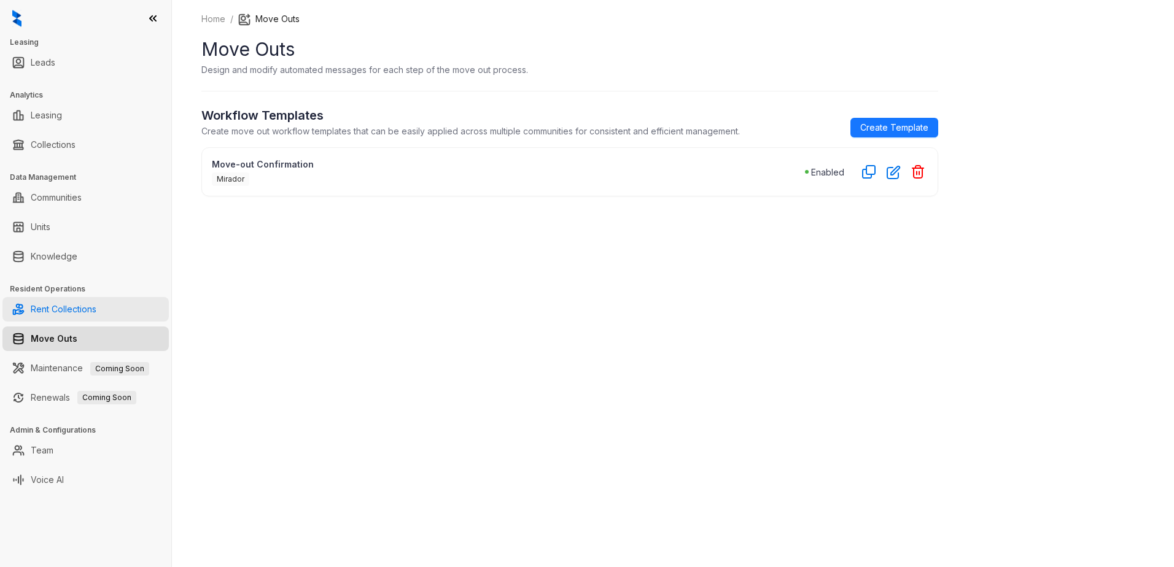
click at [45, 313] on link "Rent Collections" at bounding box center [64, 309] width 66 height 25
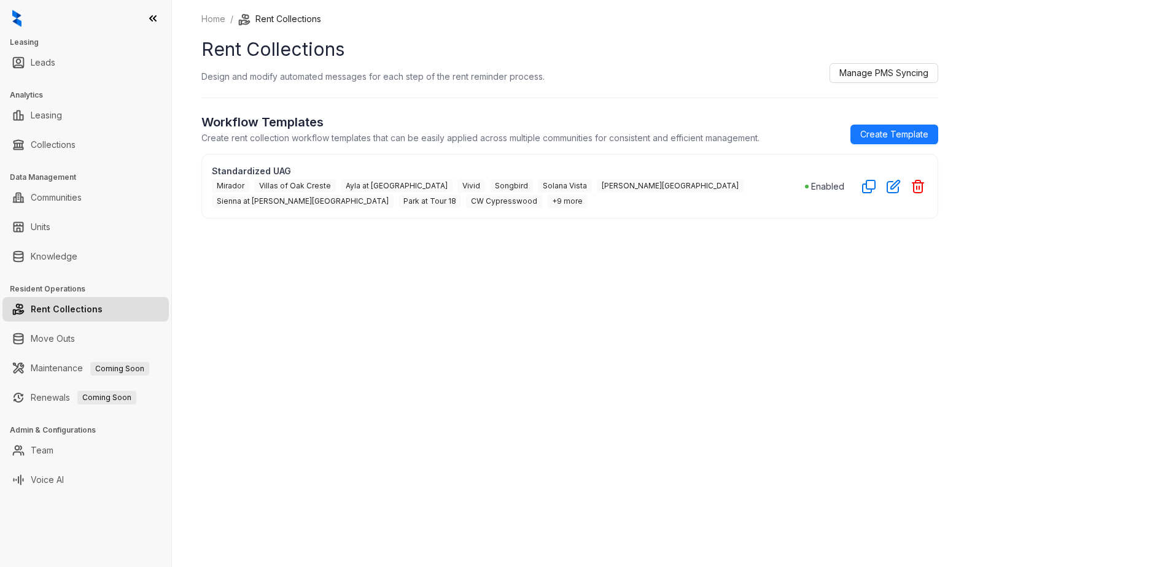
click at [16, 21] on img at bounding box center [16, 18] width 9 height 17
click at [50, 148] on link "Collections" at bounding box center [53, 145] width 45 height 25
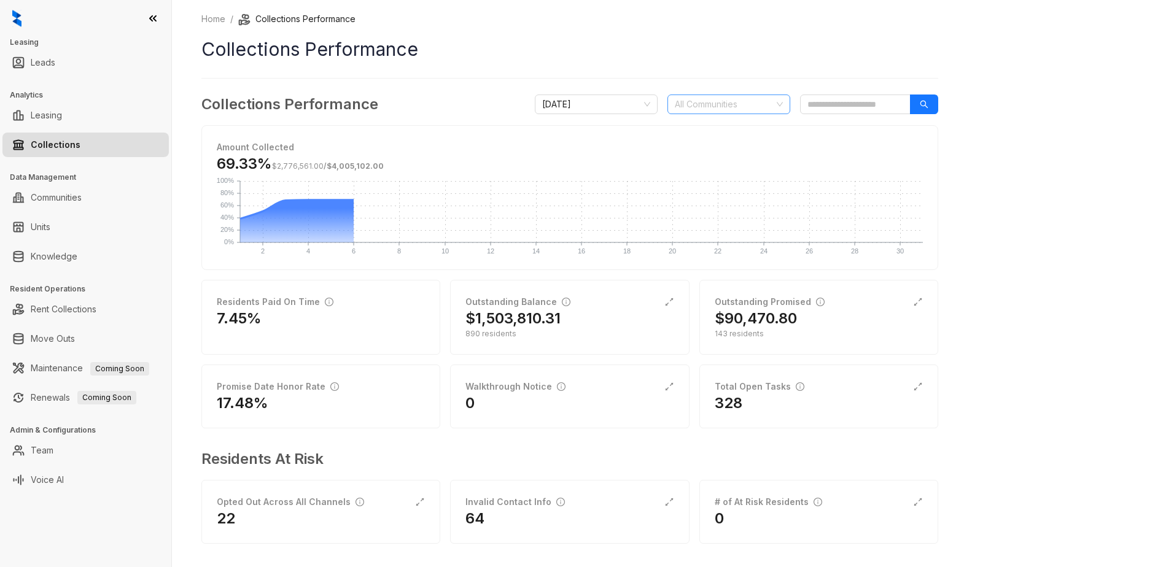
click at [710, 106] on div at bounding box center [722, 104] width 105 height 17
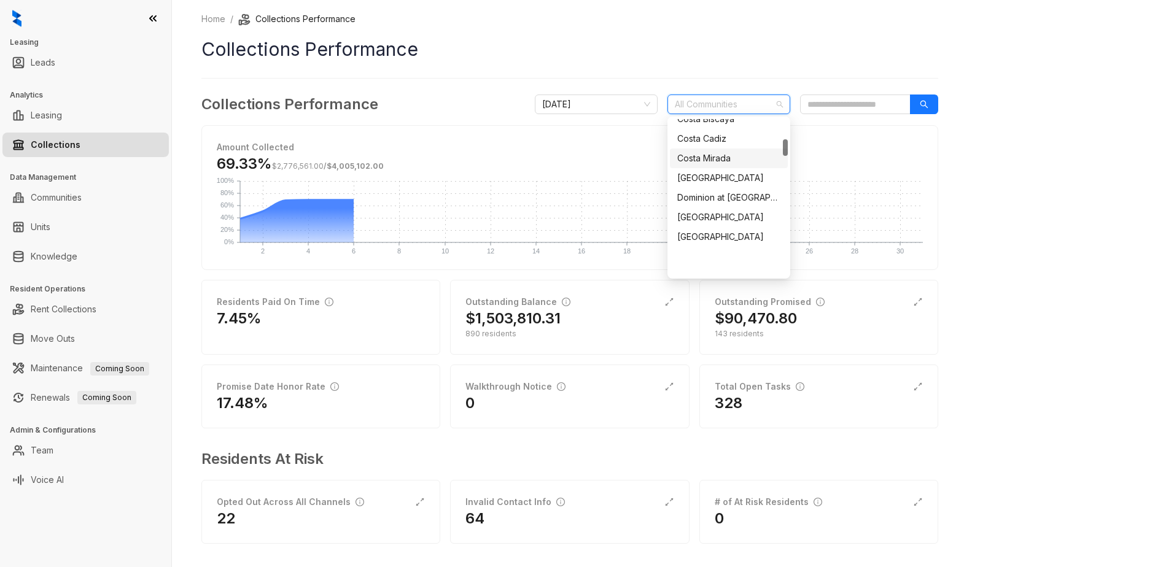
scroll to position [184, 0]
click at [723, 188] on div "Costa Biscaya" at bounding box center [729, 181] width 118 height 20
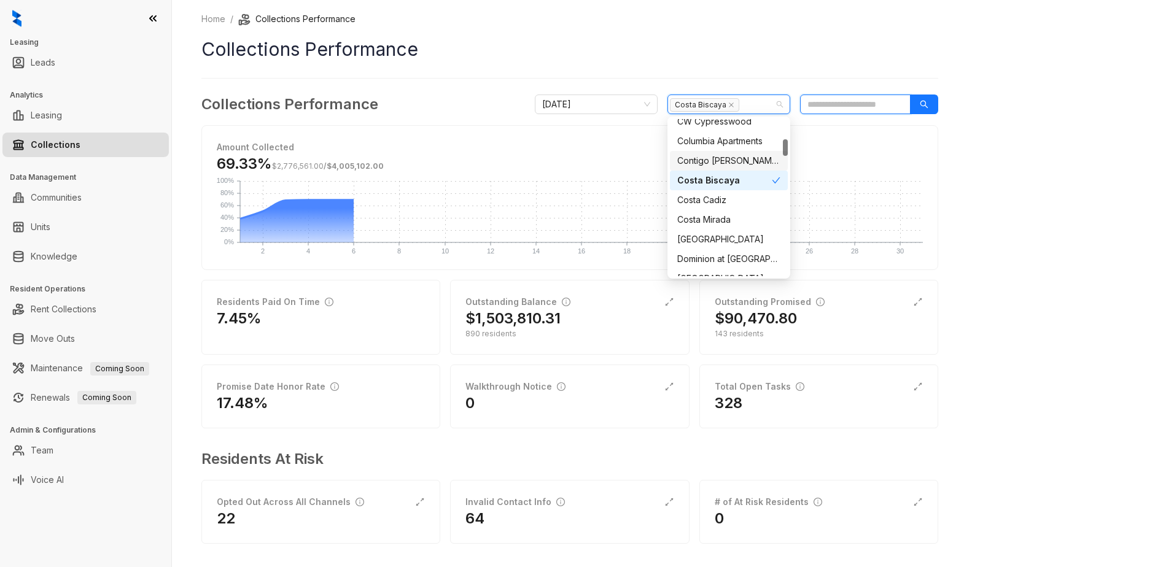
click at [861, 102] on input "search" at bounding box center [855, 105] width 111 height 20
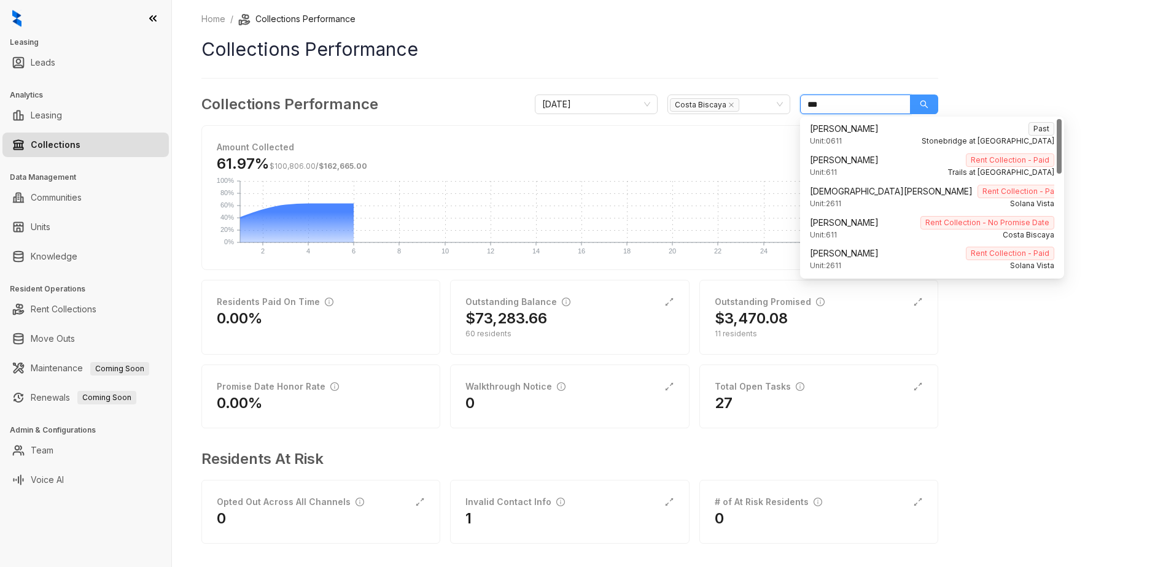
click at [928, 104] on icon "search" at bounding box center [924, 104] width 9 height 9
click at [873, 232] on div "Unit: 611 [GEOGRAPHIC_DATA]" at bounding box center [932, 236] width 244 height 12
type input "***"
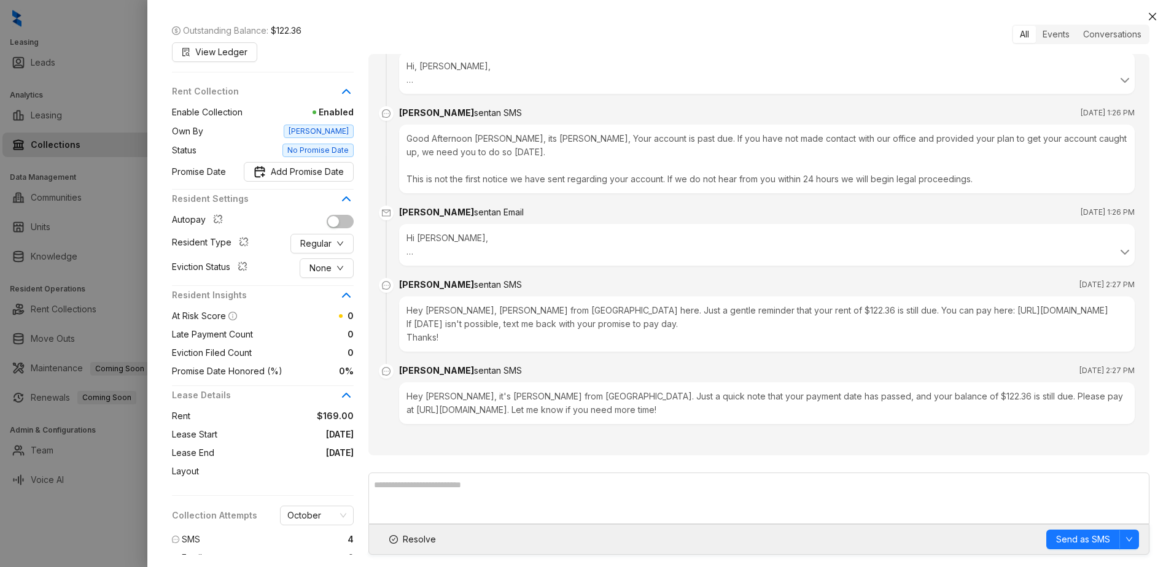
scroll to position [181, 0]
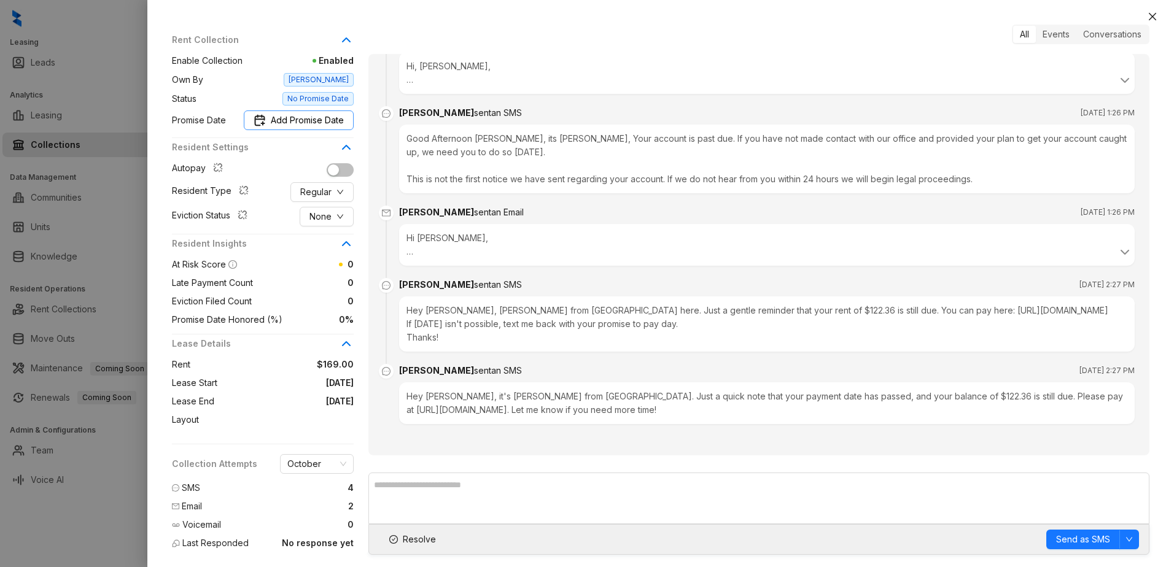
click at [287, 120] on span "Add Promise Date" at bounding box center [307, 121] width 73 height 14
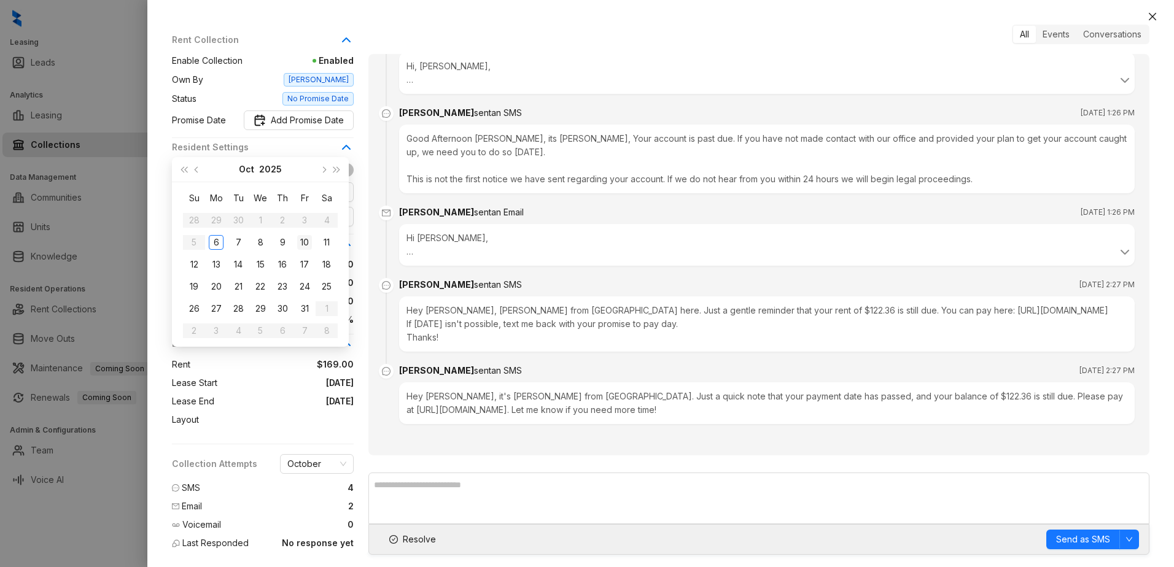
type input "**********"
click at [305, 309] on div "31" at bounding box center [304, 308] width 15 height 15
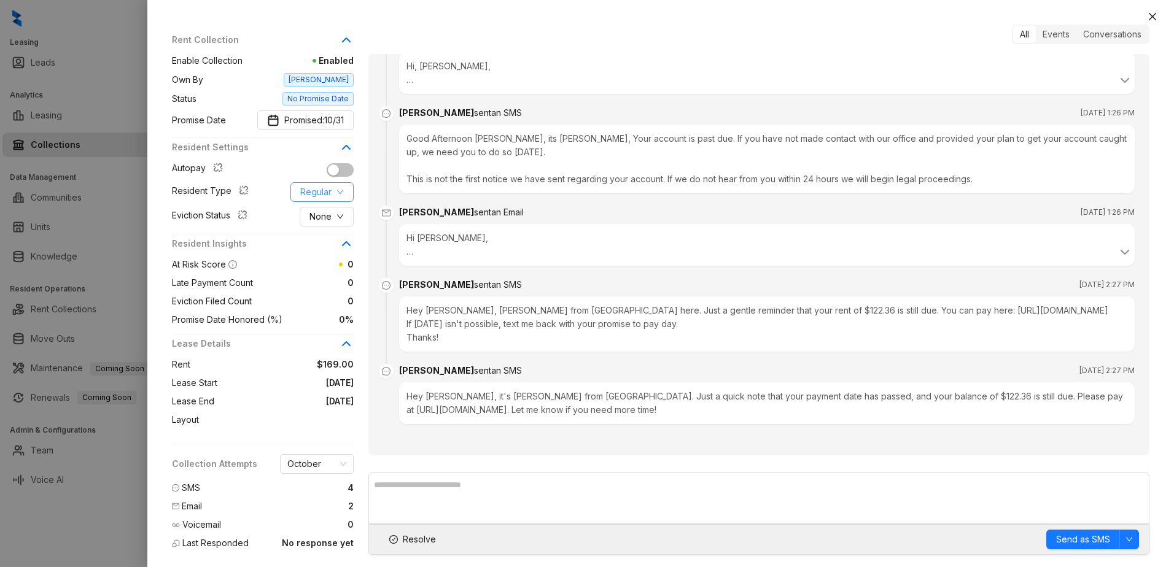
click at [330, 196] on span "Regular" at bounding box center [315, 192] width 31 height 14
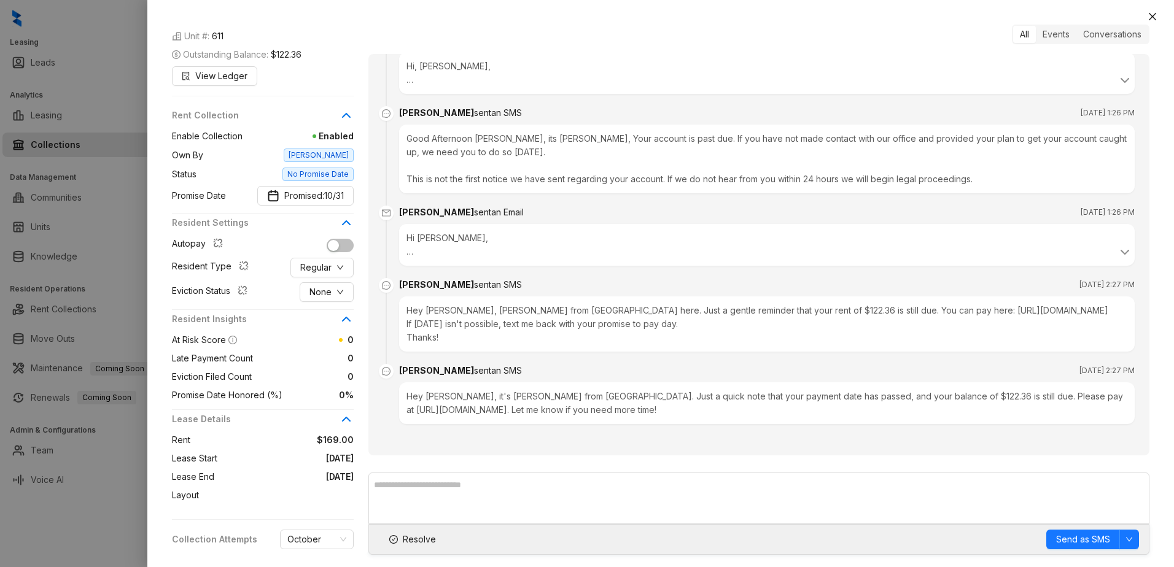
scroll to position [0, 0]
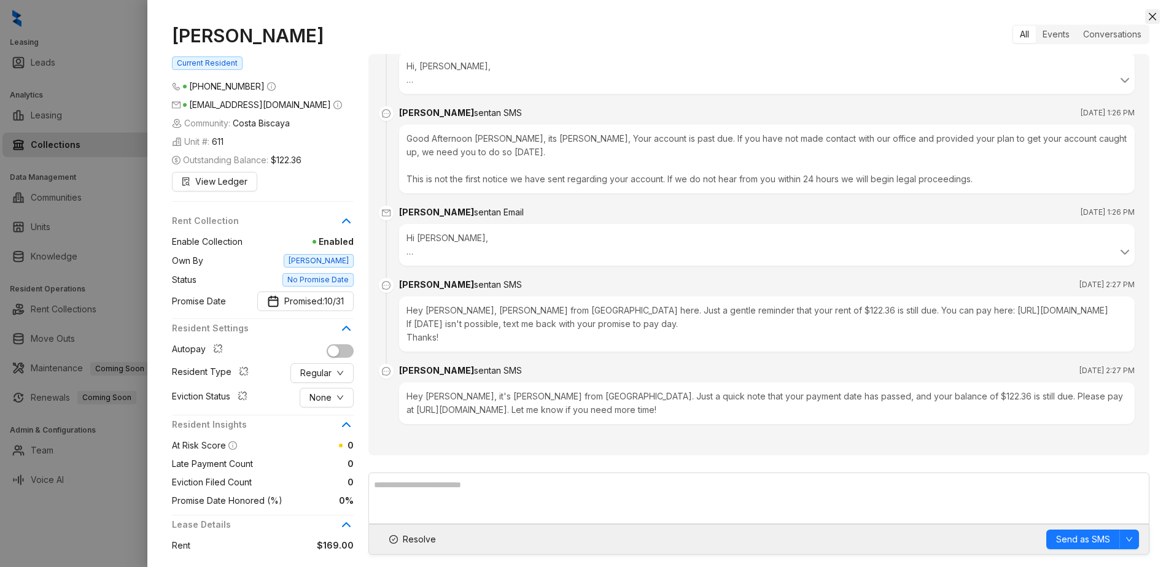
click at [1148, 12] on icon "close" at bounding box center [1153, 17] width 10 height 10
